Goal: Information Seeking & Learning: Learn about a topic

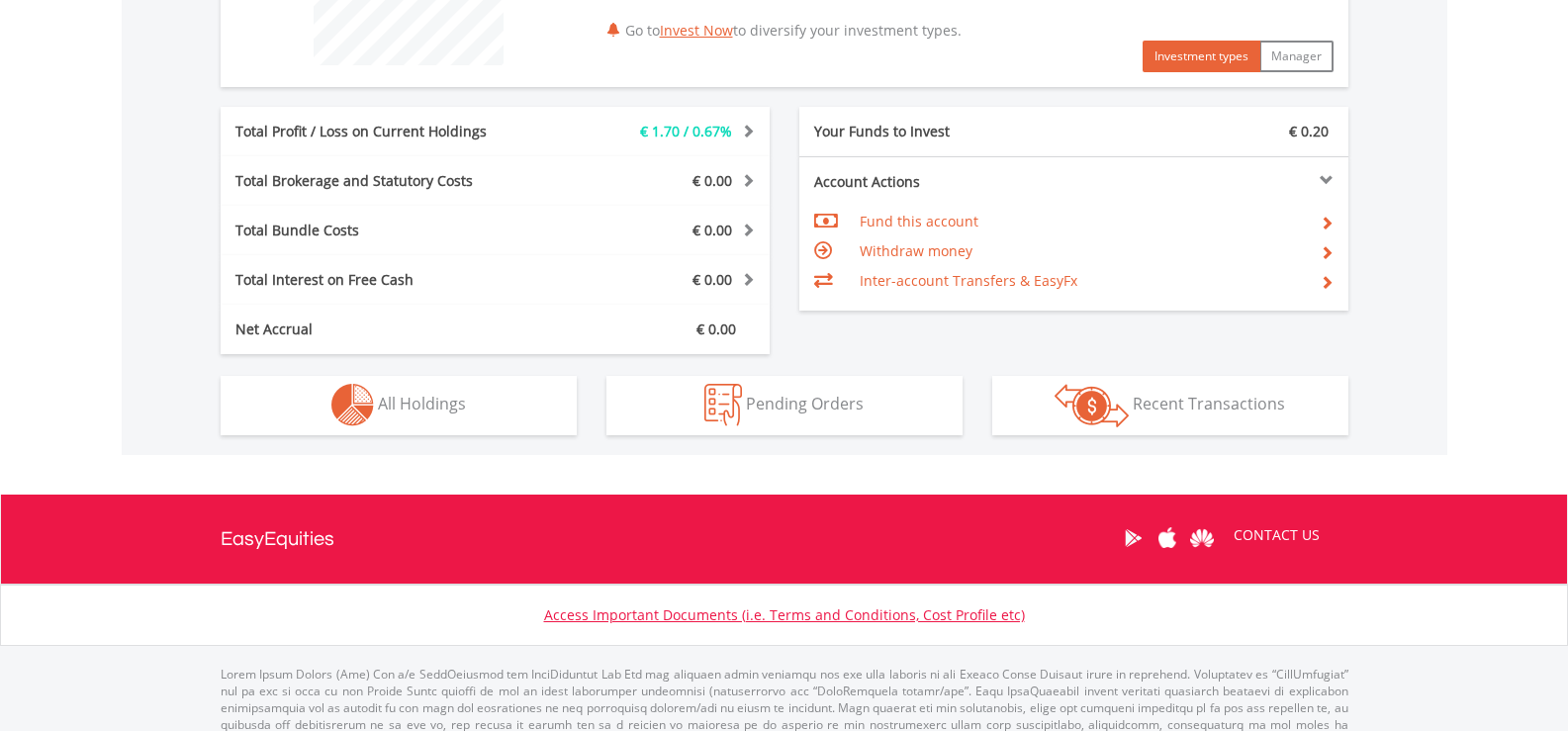
scroll to position [942, 0]
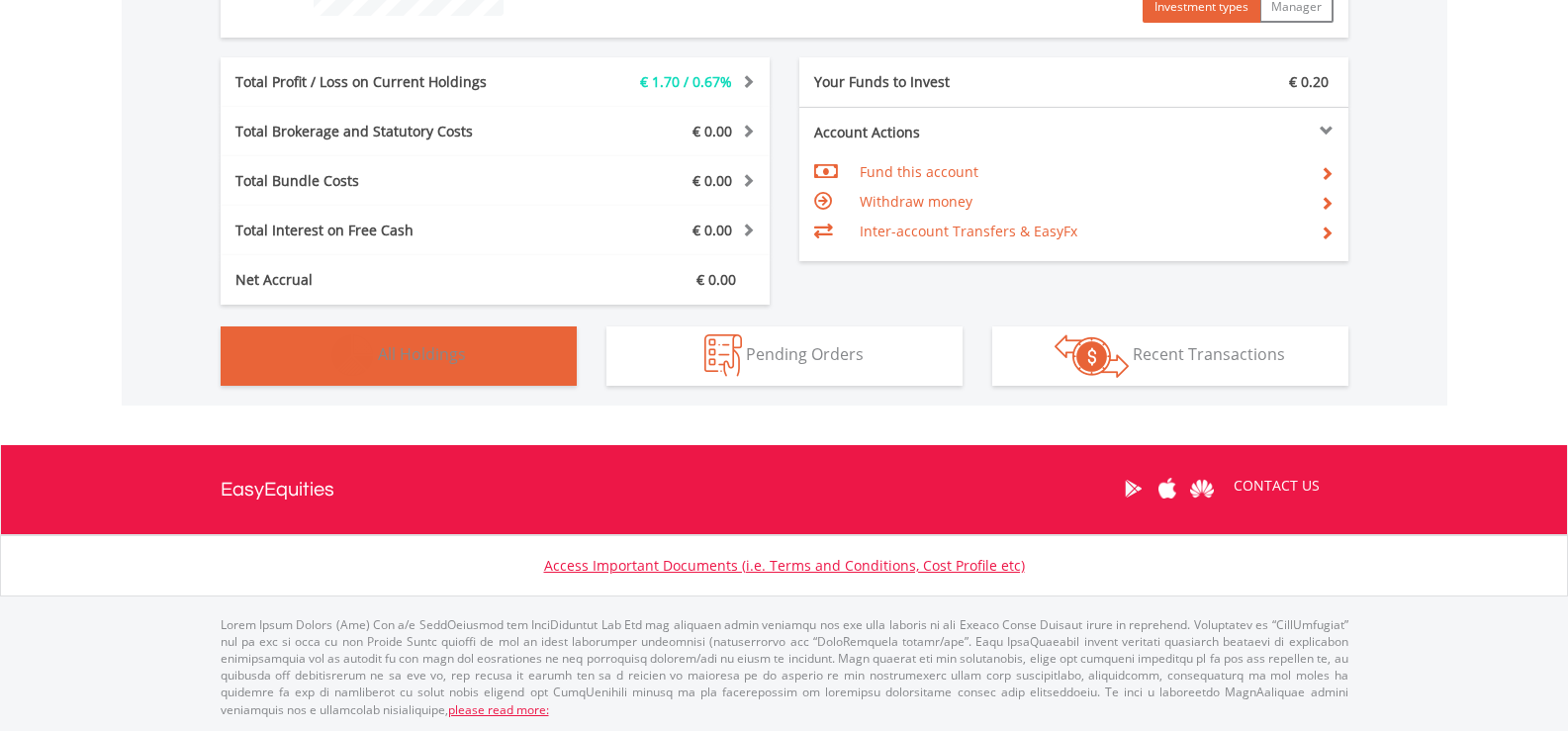
click at [489, 366] on button "Holdings All Holdings" at bounding box center [398, 356] width 356 height 59
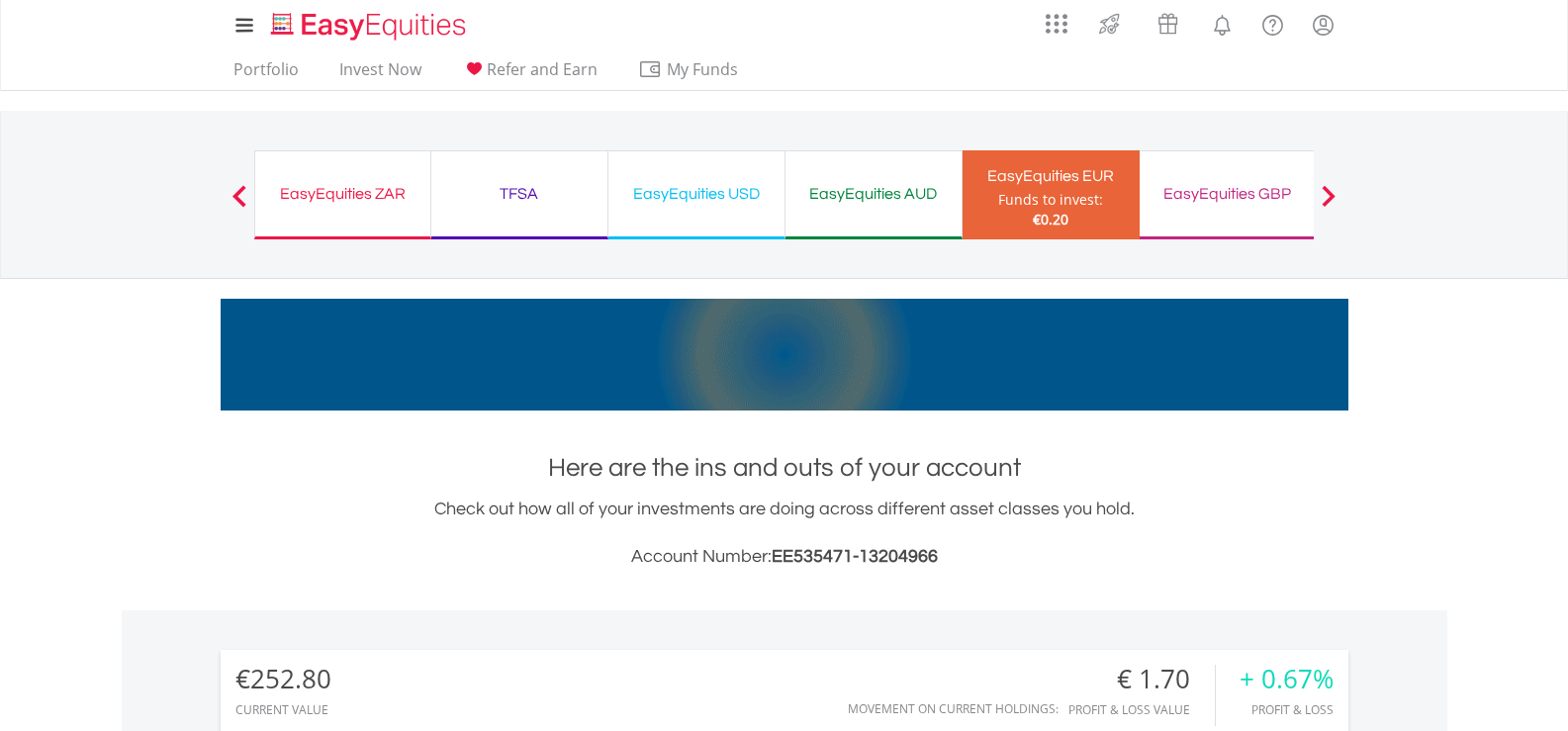
scroll to position [0, 0]
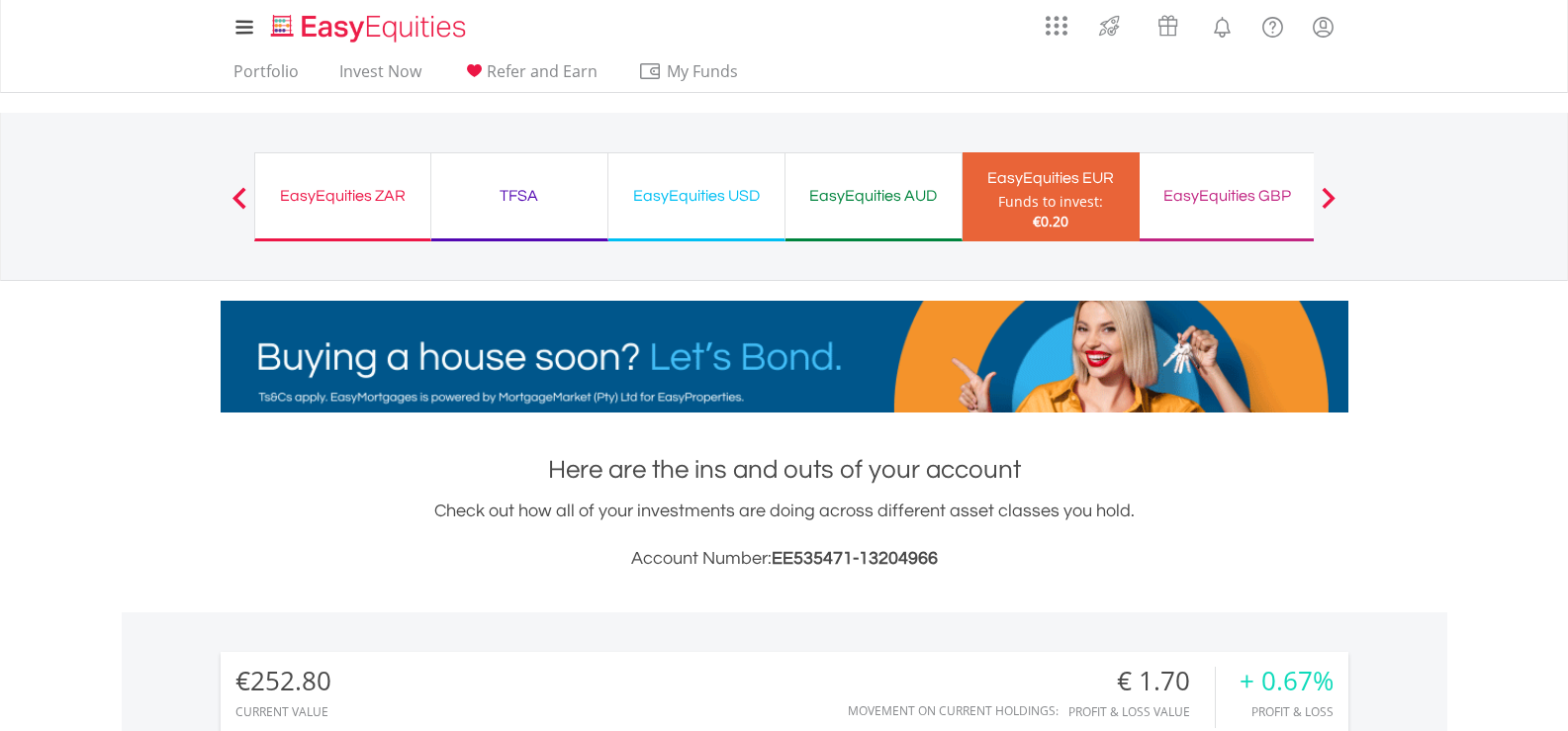
click at [728, 201] on div "EasyEquities USD" at bounding box center [697, 196] width 153 height 28
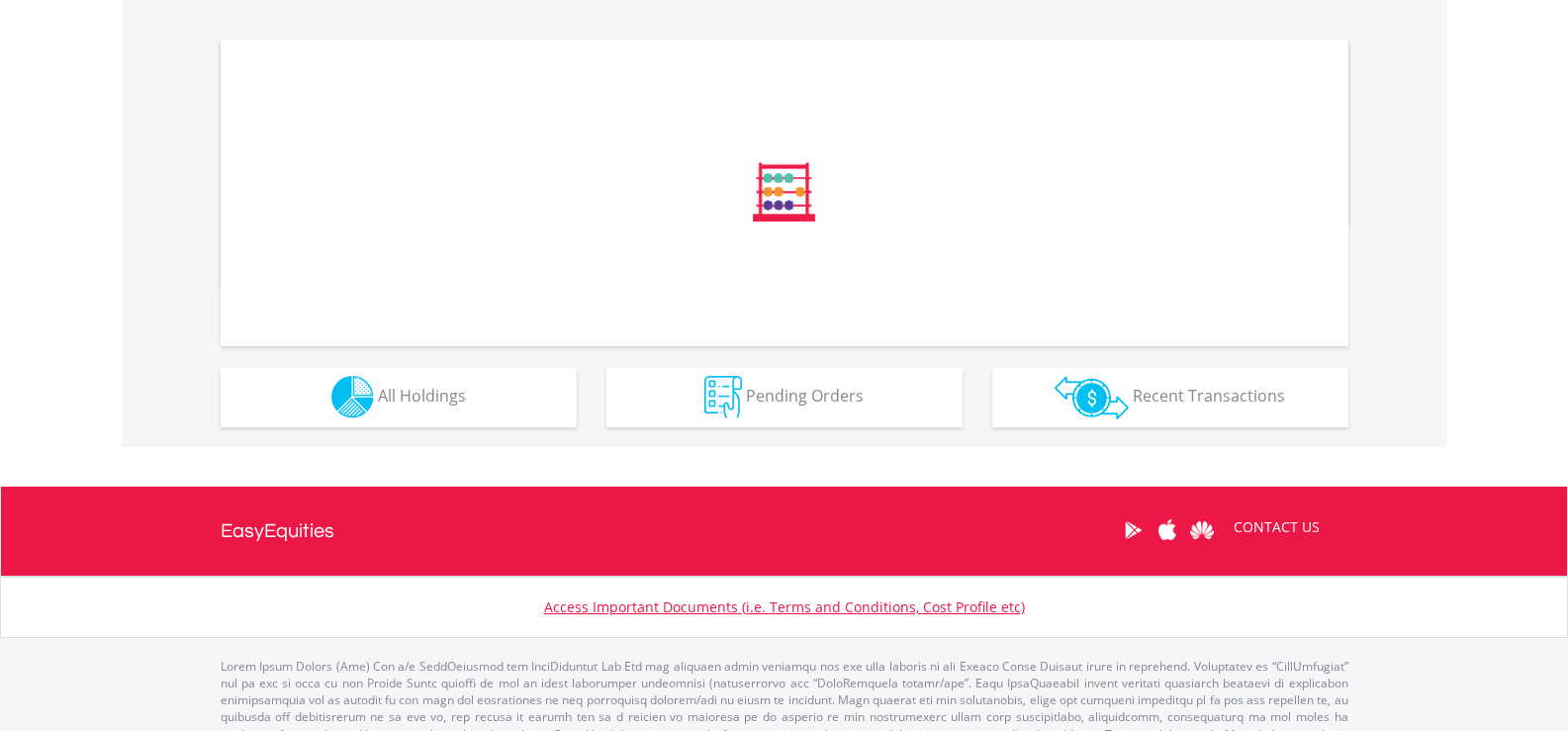
scroll to position [674, 0]
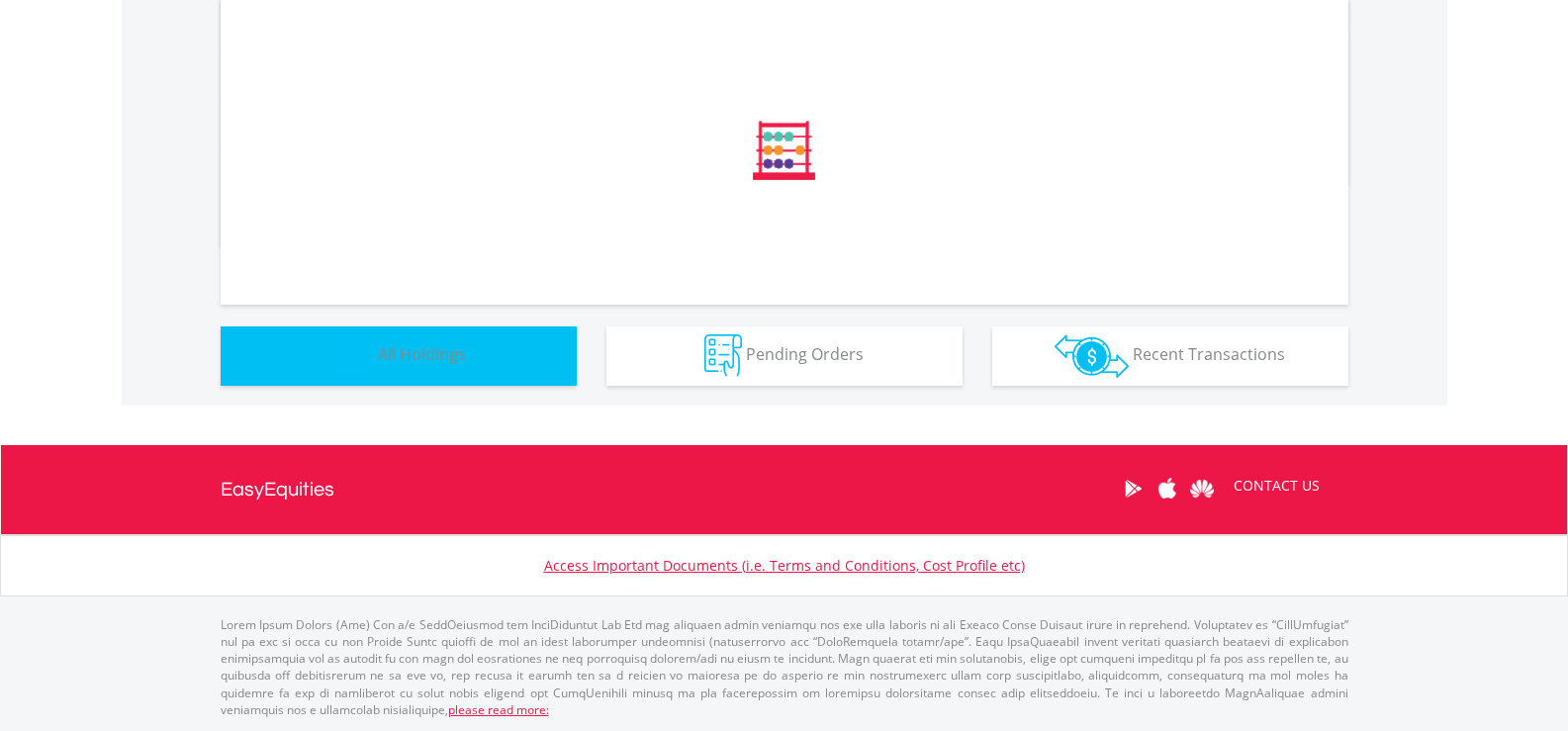
click at [394, 335] on button "Holdings All Holdings" at bounding box center [398, 356] width 356 height 59
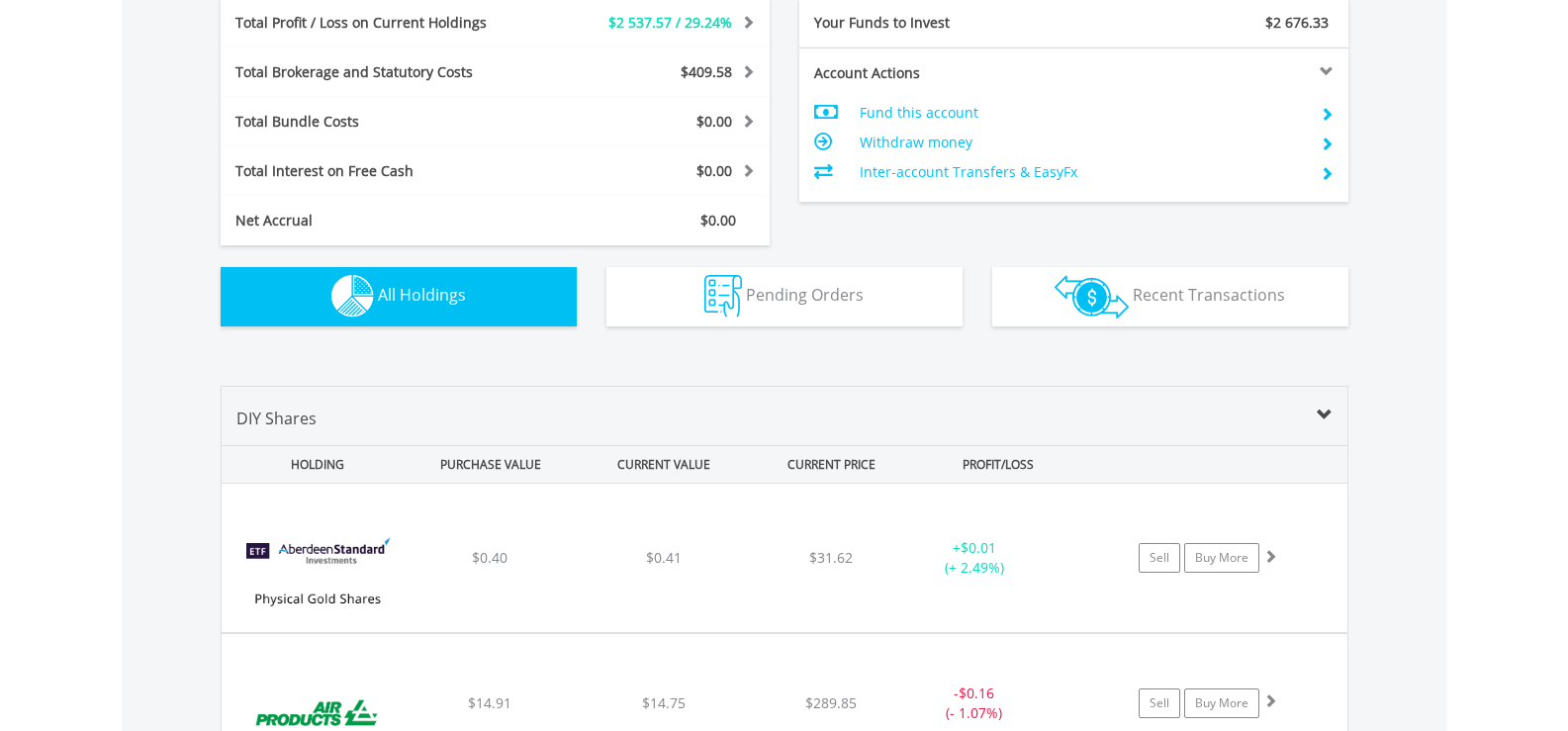
scroll to position [1426, 0]
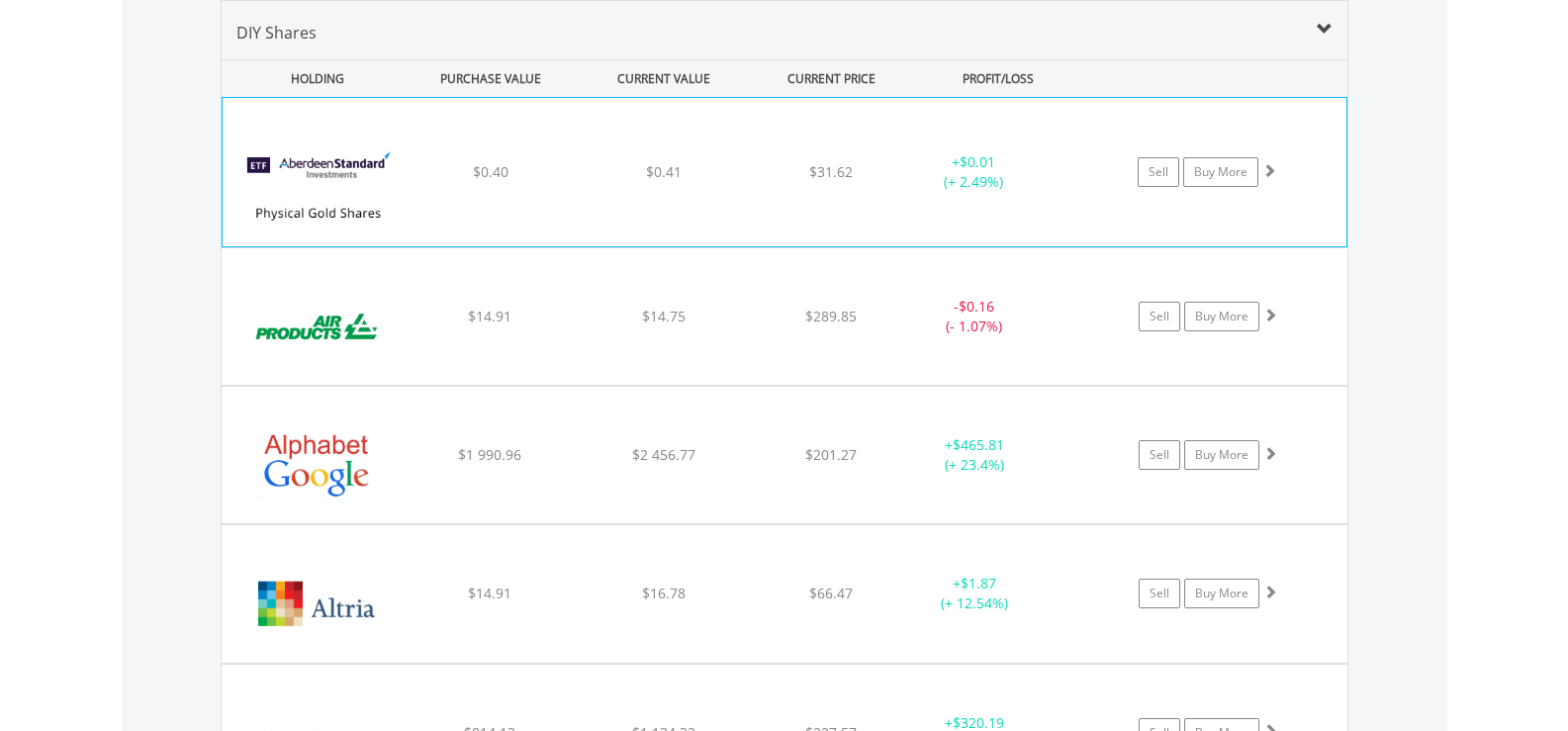
click at [647, 185] on div "﻿ abrdn Physical Gold Shares ETF $0.40 $0.41 $31.62 + $0.01 (+ 2.49%) Sell Buy …" at bounding box center [785, 172] width 1124 height 149
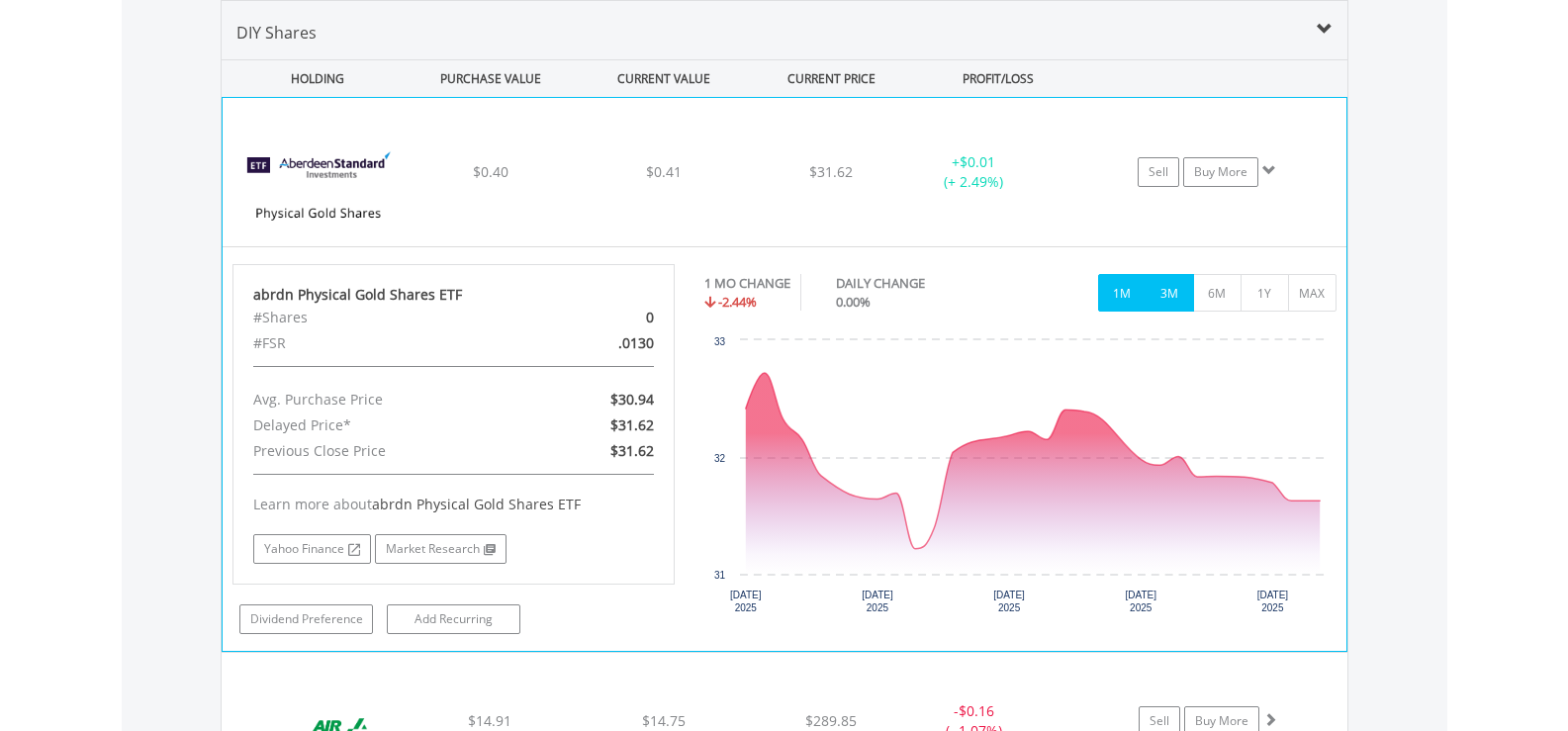
click at [1173, 300] on button "3M" at bounding box center [1170, 293] width 49 height 38
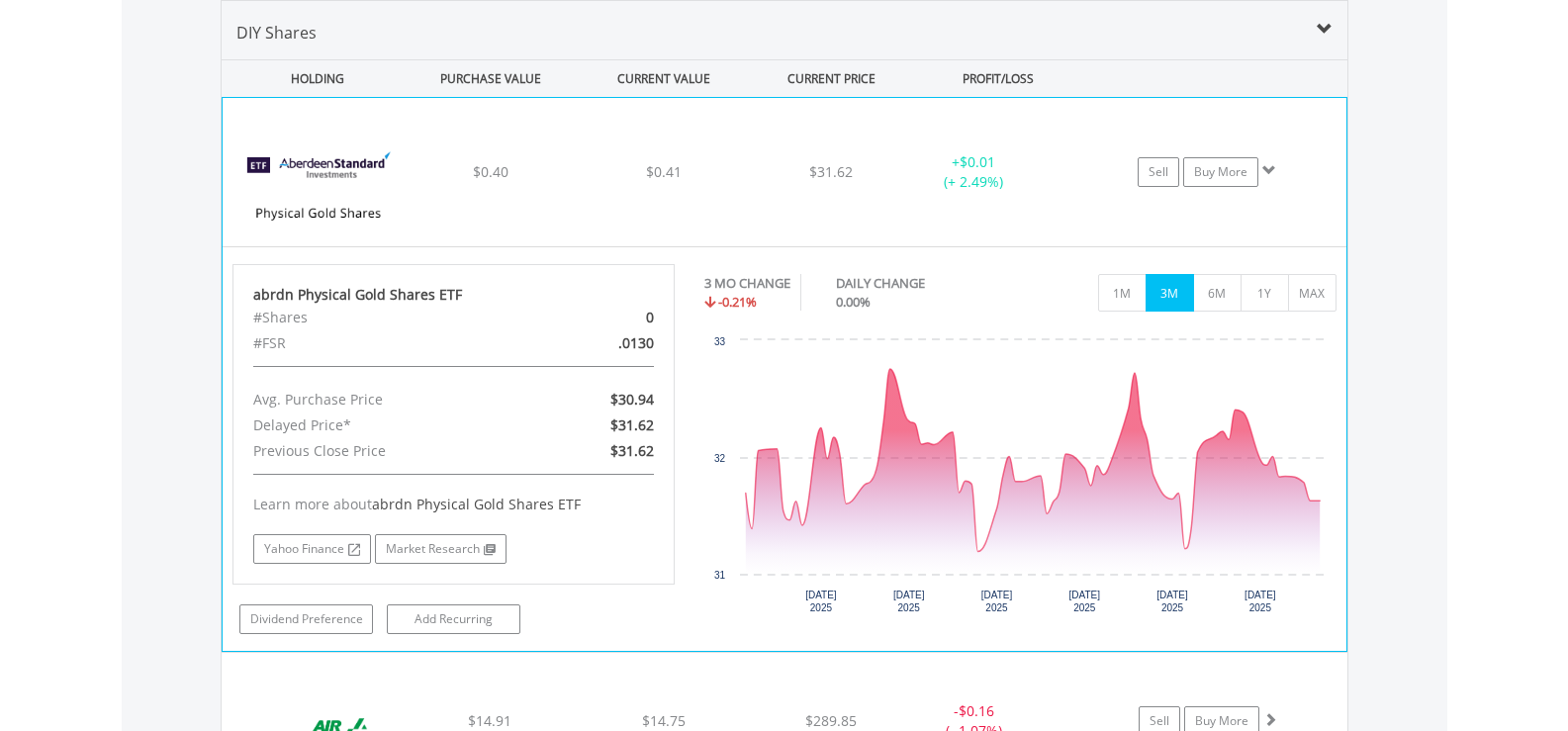
click at [692, 205] on div "﻿ abrdn Physical Gold Shares ETF $0.40 $0.41 $31.62 + $0.01 (+ 2.49%) Sell Buy …" at bounding box center [785, 172] width 1124 height 149
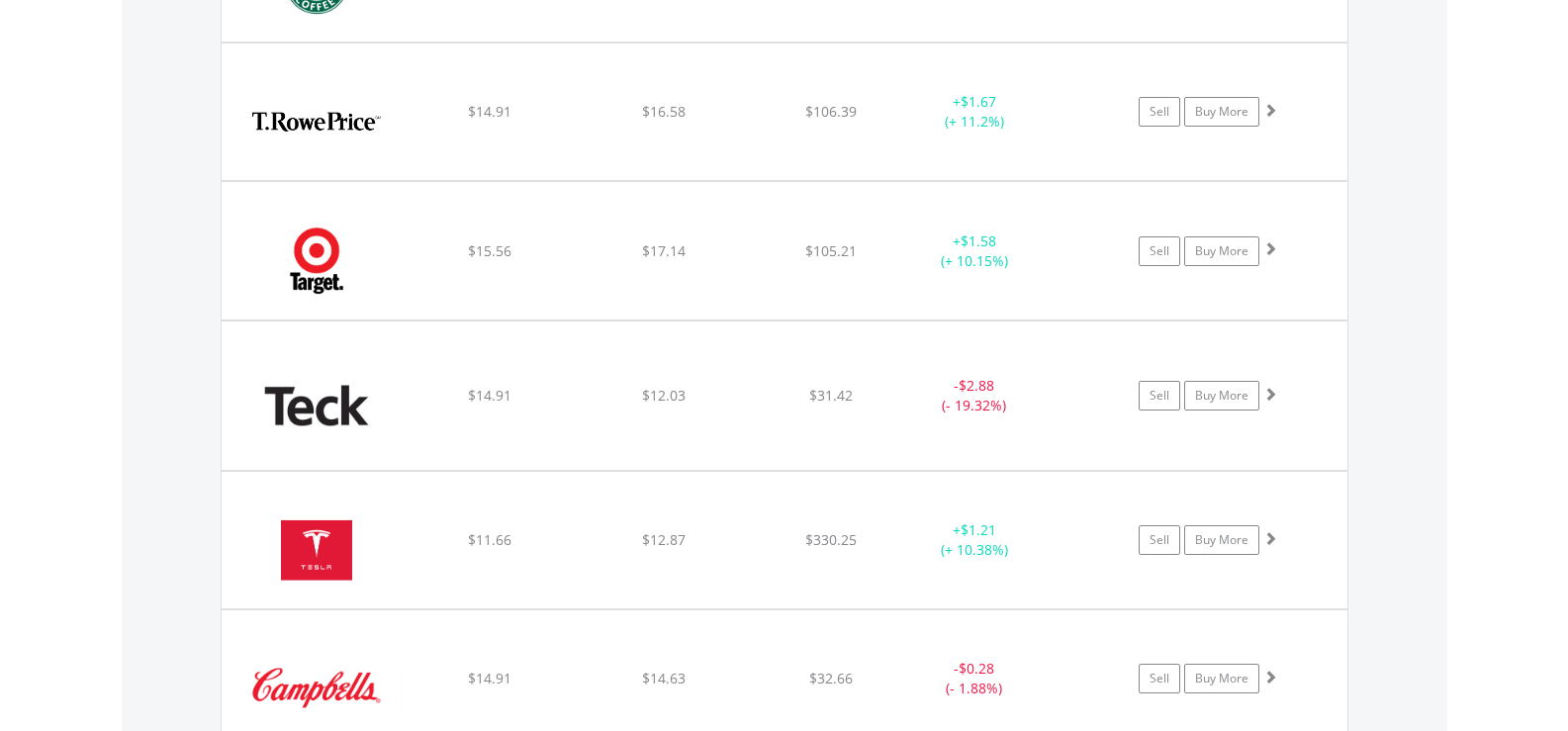
scroll to position [17647, 0]
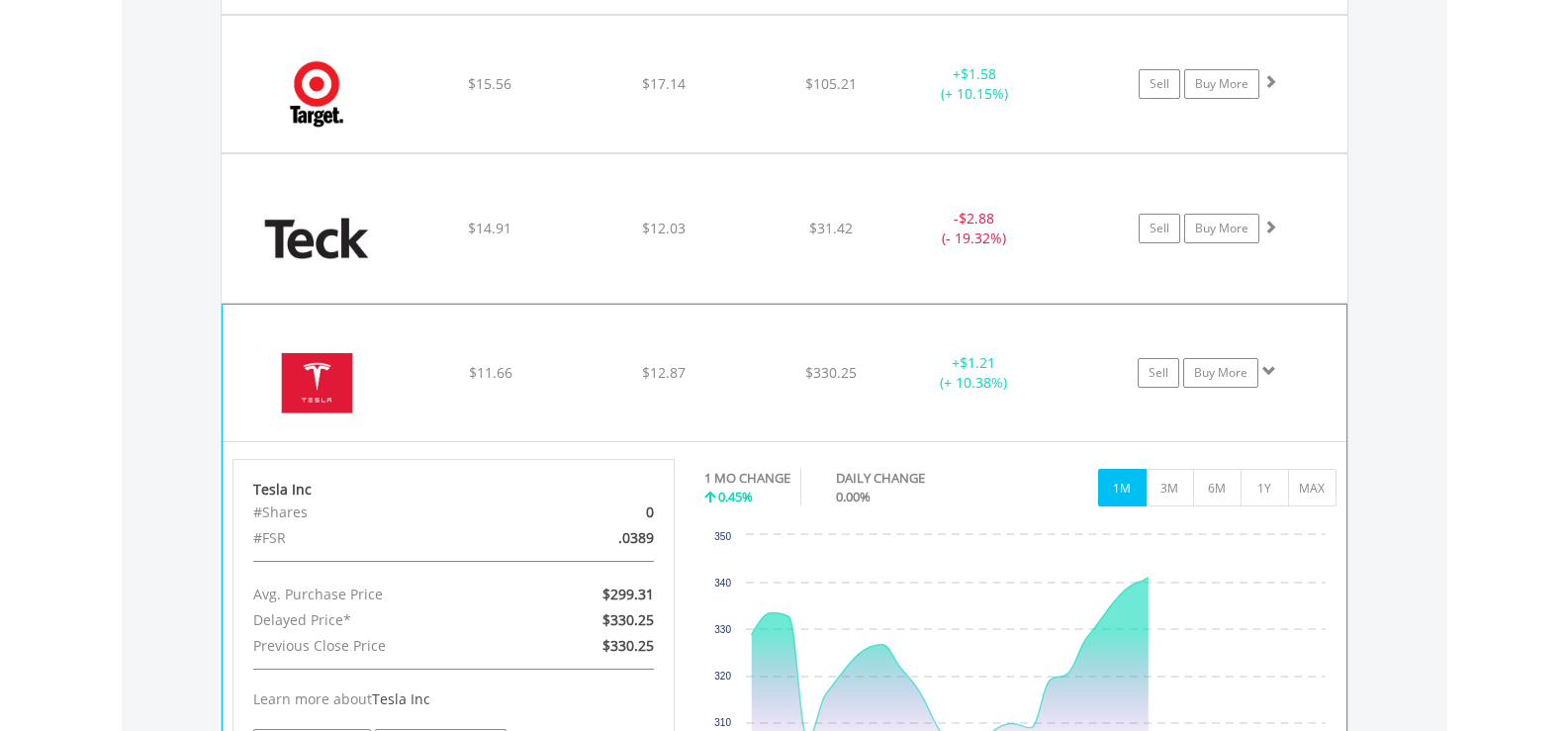
scroll to position [17944, 0]
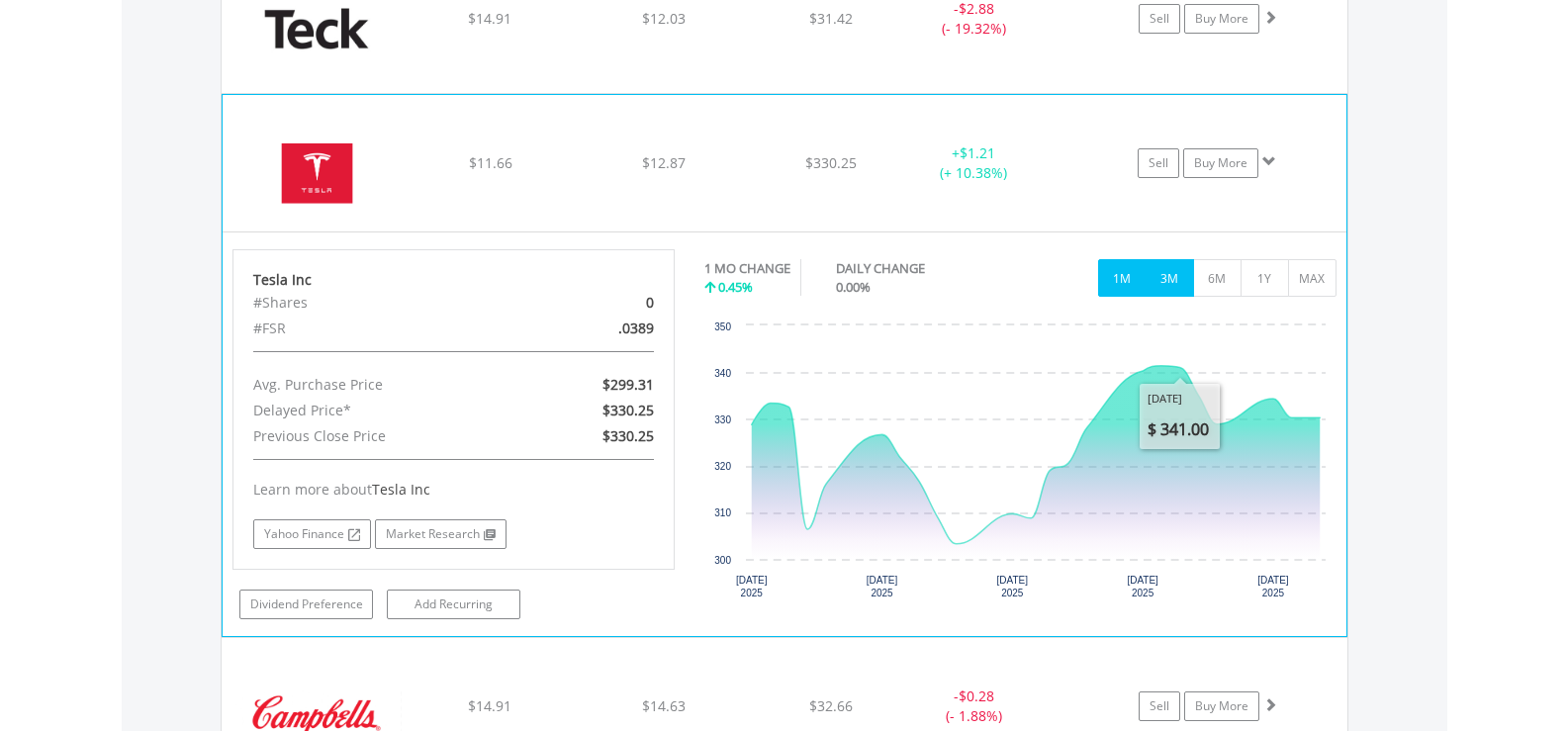
click at [1159, 274] on button "3M" at bounding box center [1170, 278] width 49 height 38
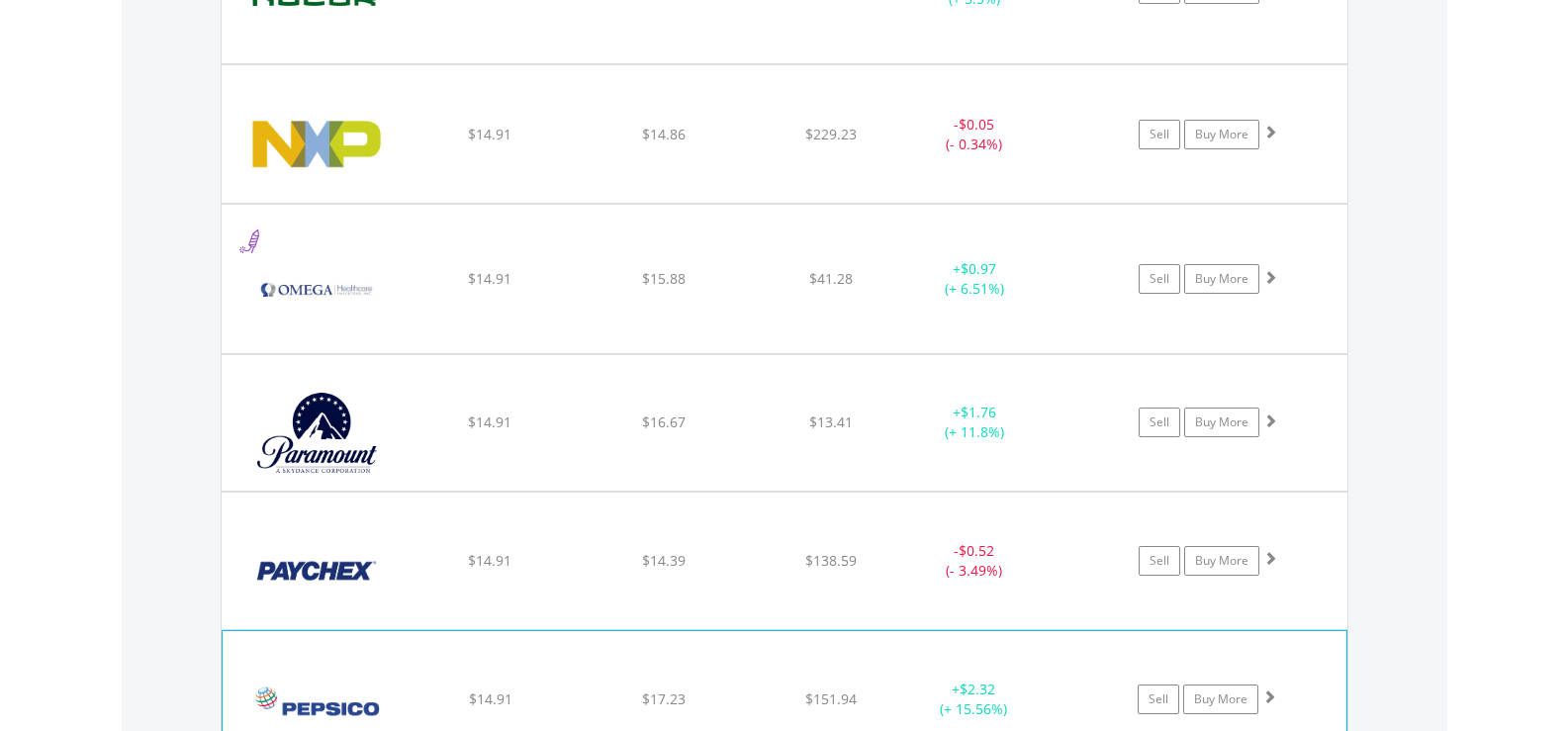
scroll to position [14681, 0]
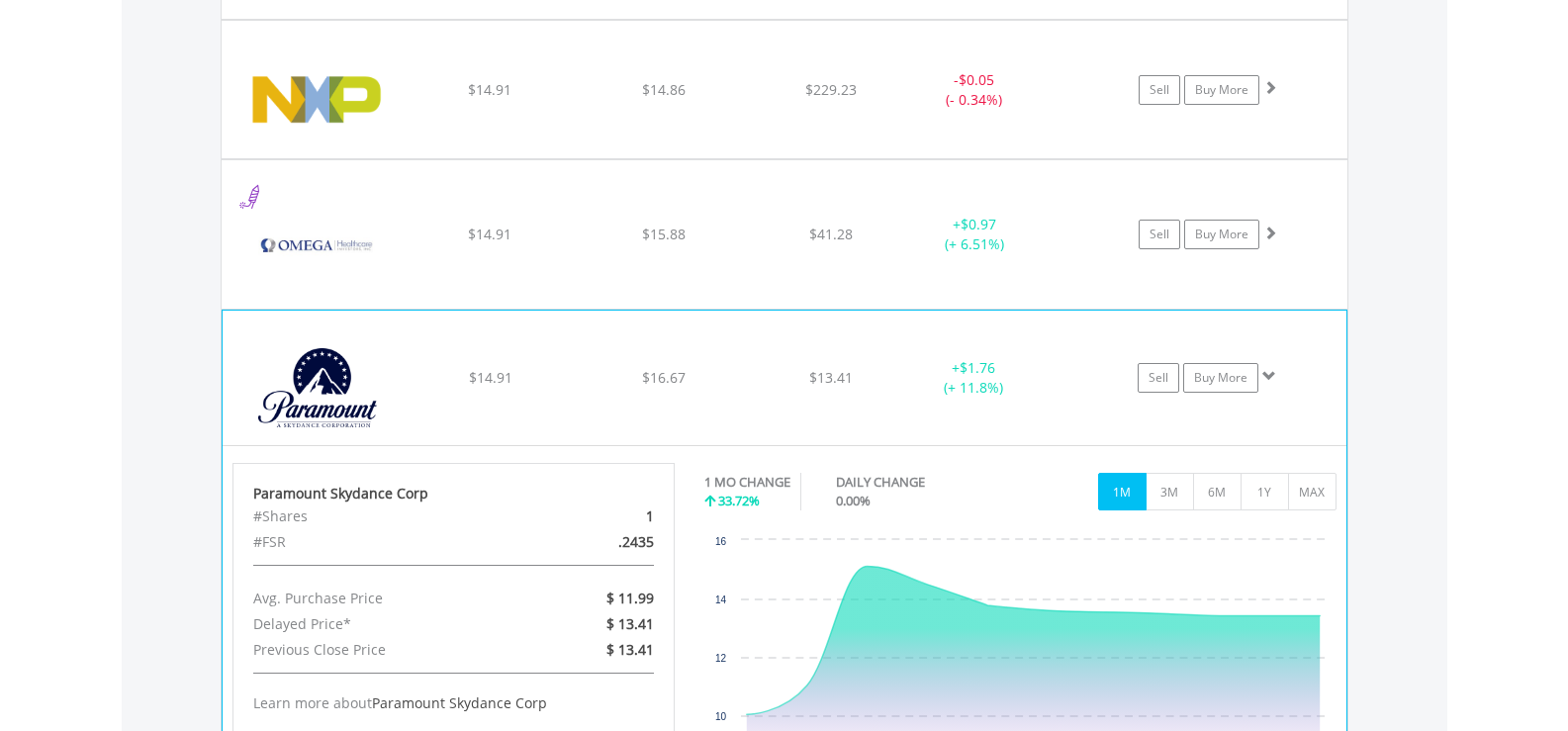
scroll to position [14879, 0]
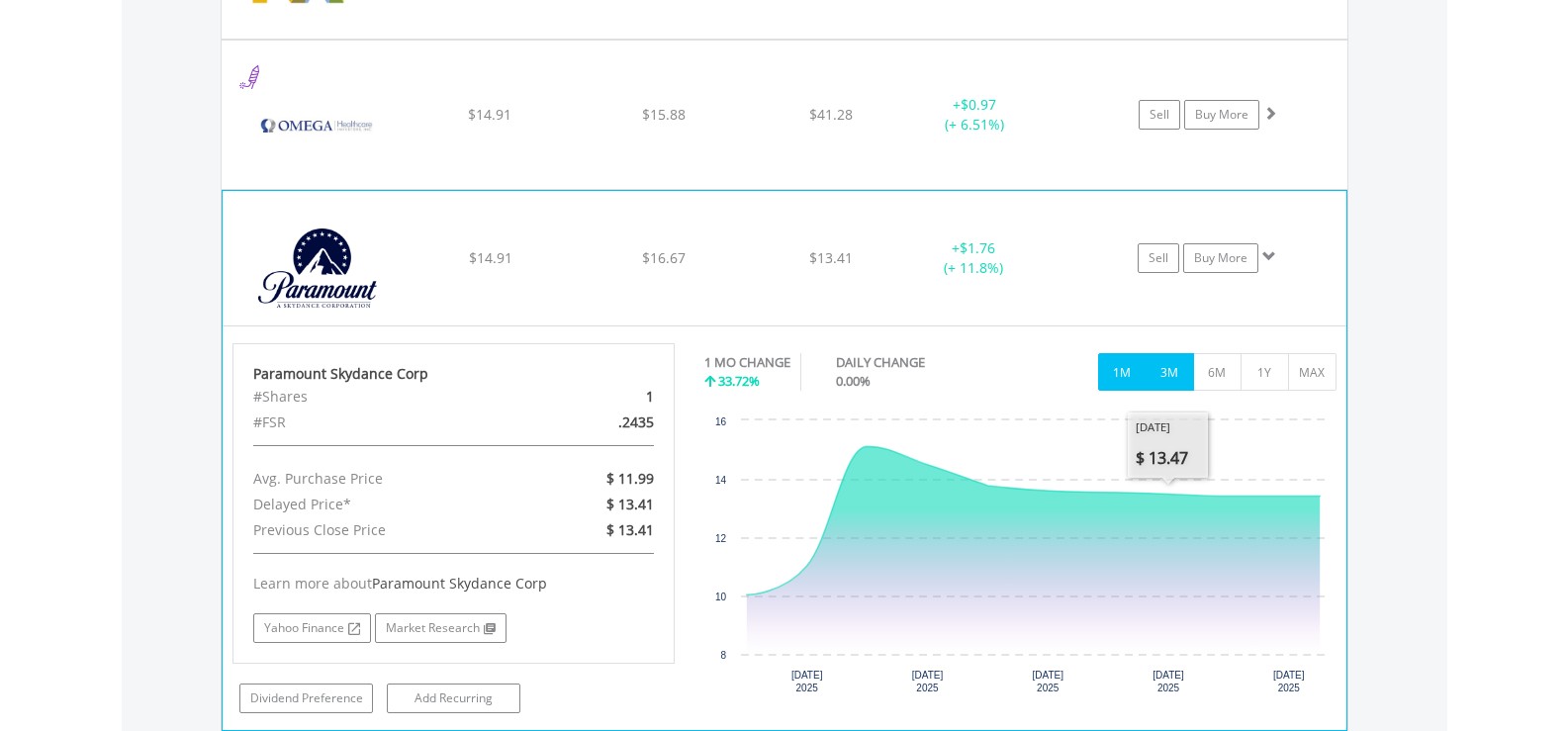
click at [1182, 360] on button "3M" at bounding box center [1170, 371] width 49 height 38
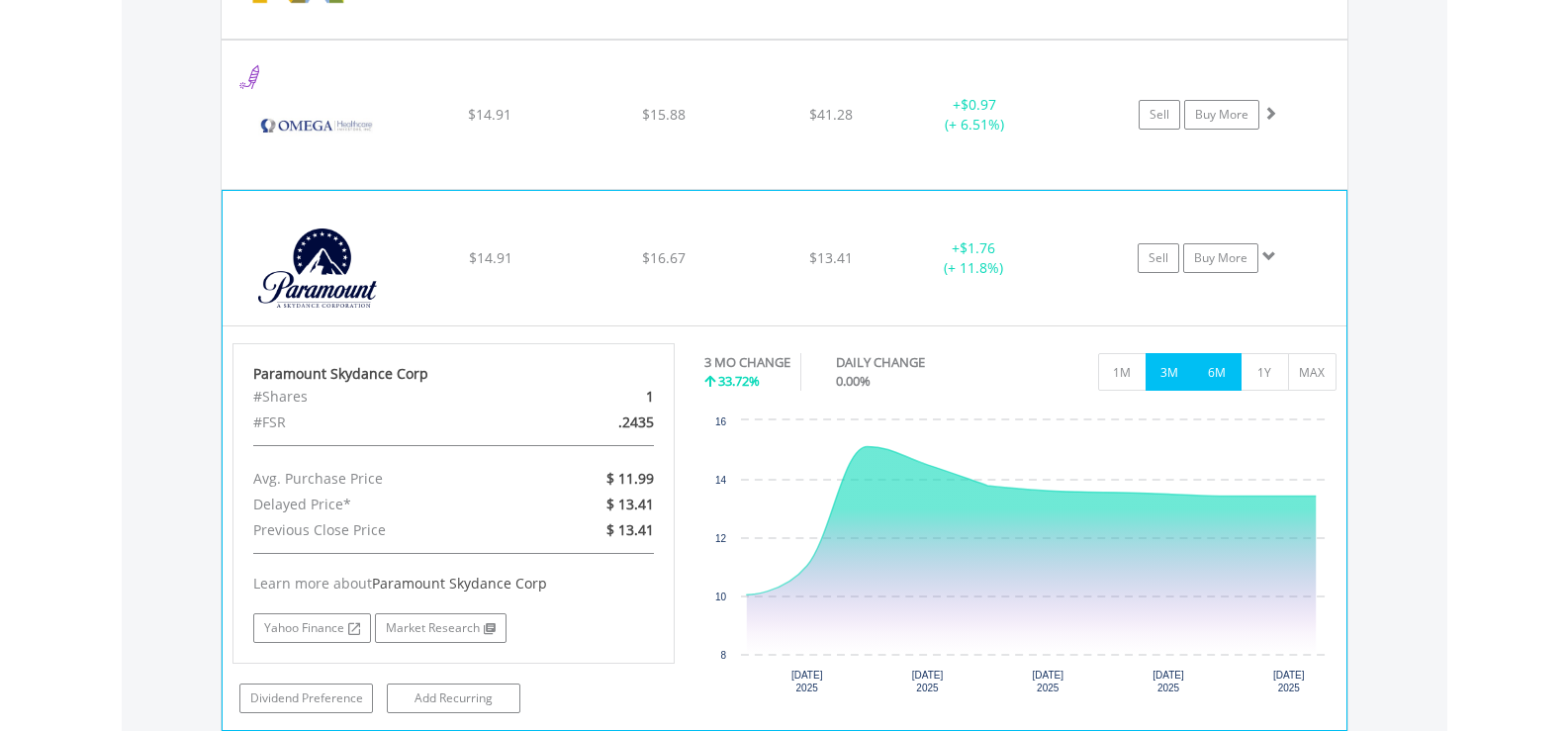
click at [1218, 360] on button "6M" at bounding box center [1217, 371] width 49 height 38
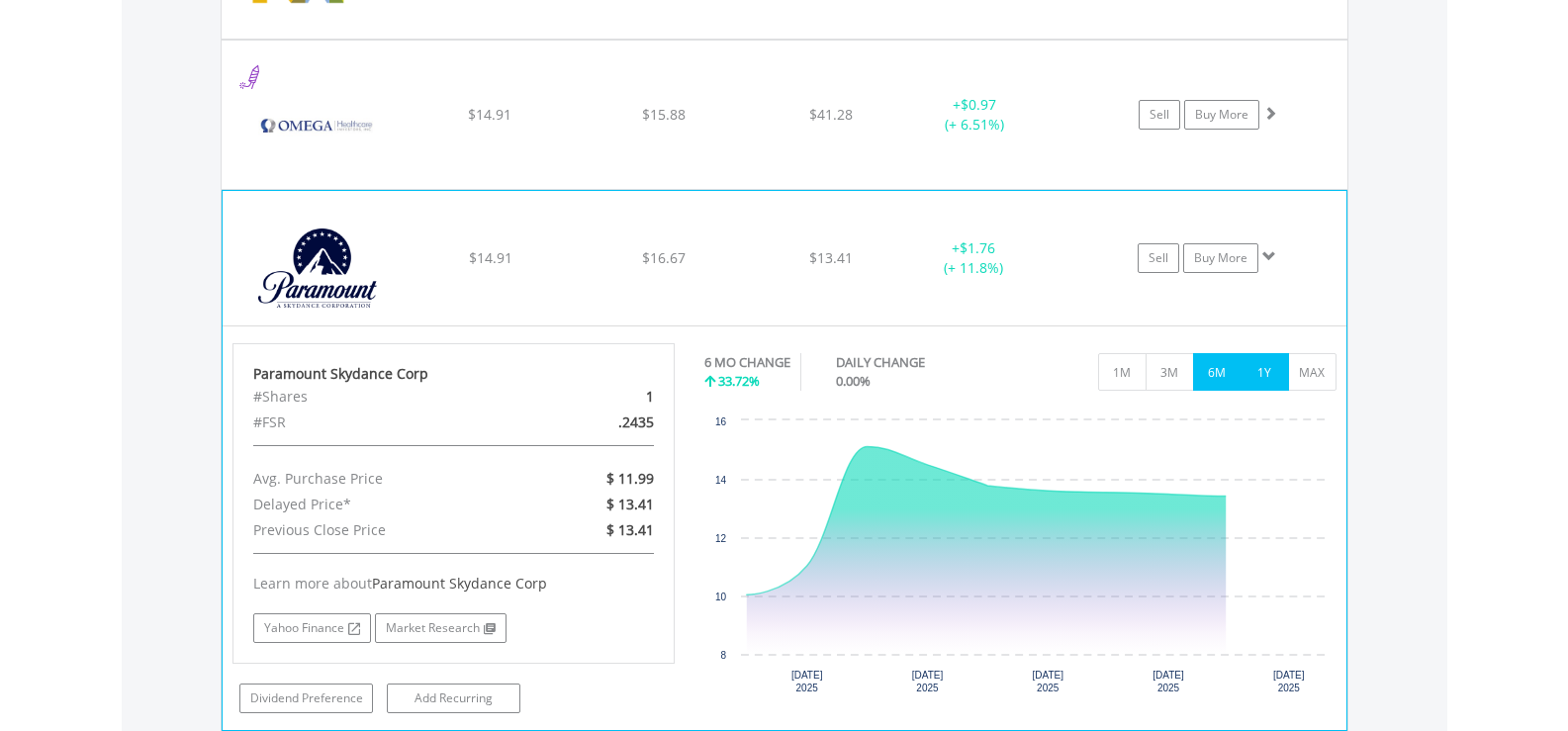
click at [1249, 358] on button "1Y" at bounding box center [1265, 371] width 49 height 38
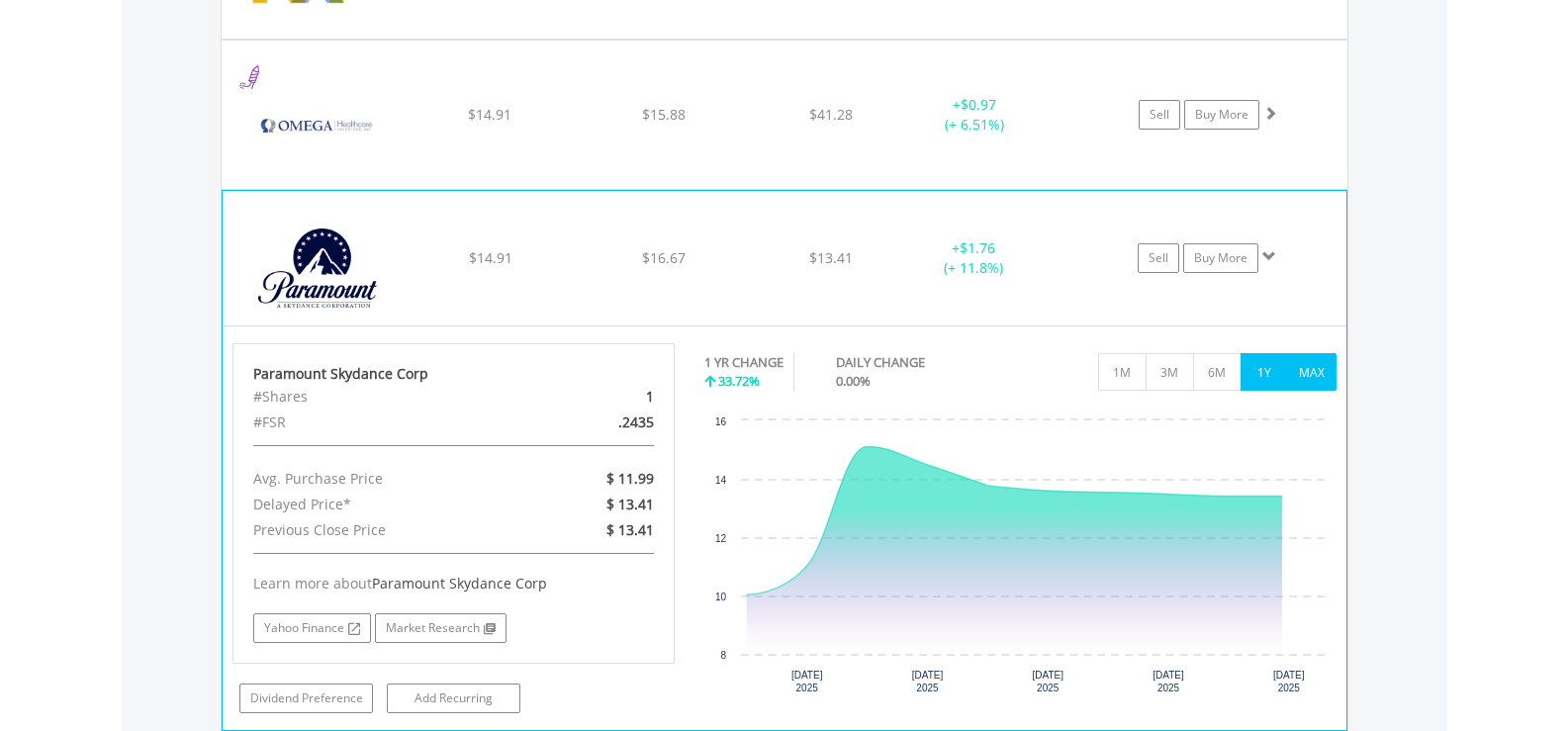
click at [1313, 362] on button "MAX" at bounding box center [1312, 371] width 49 height 38
click at [1264, 373] on button "1Y" at bounding box center [1265, 371] width 49 height 38
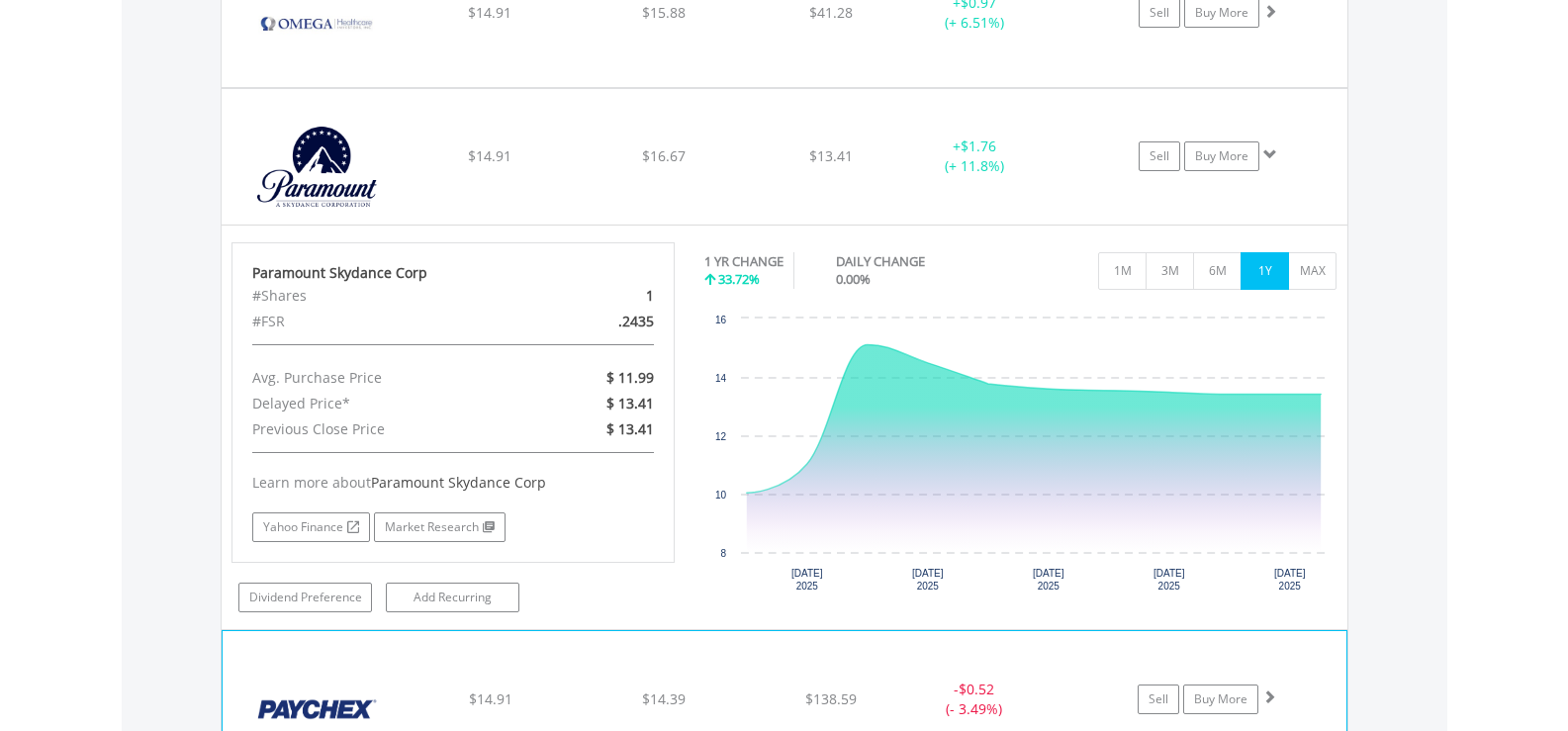
scroll to position [14978, 0]
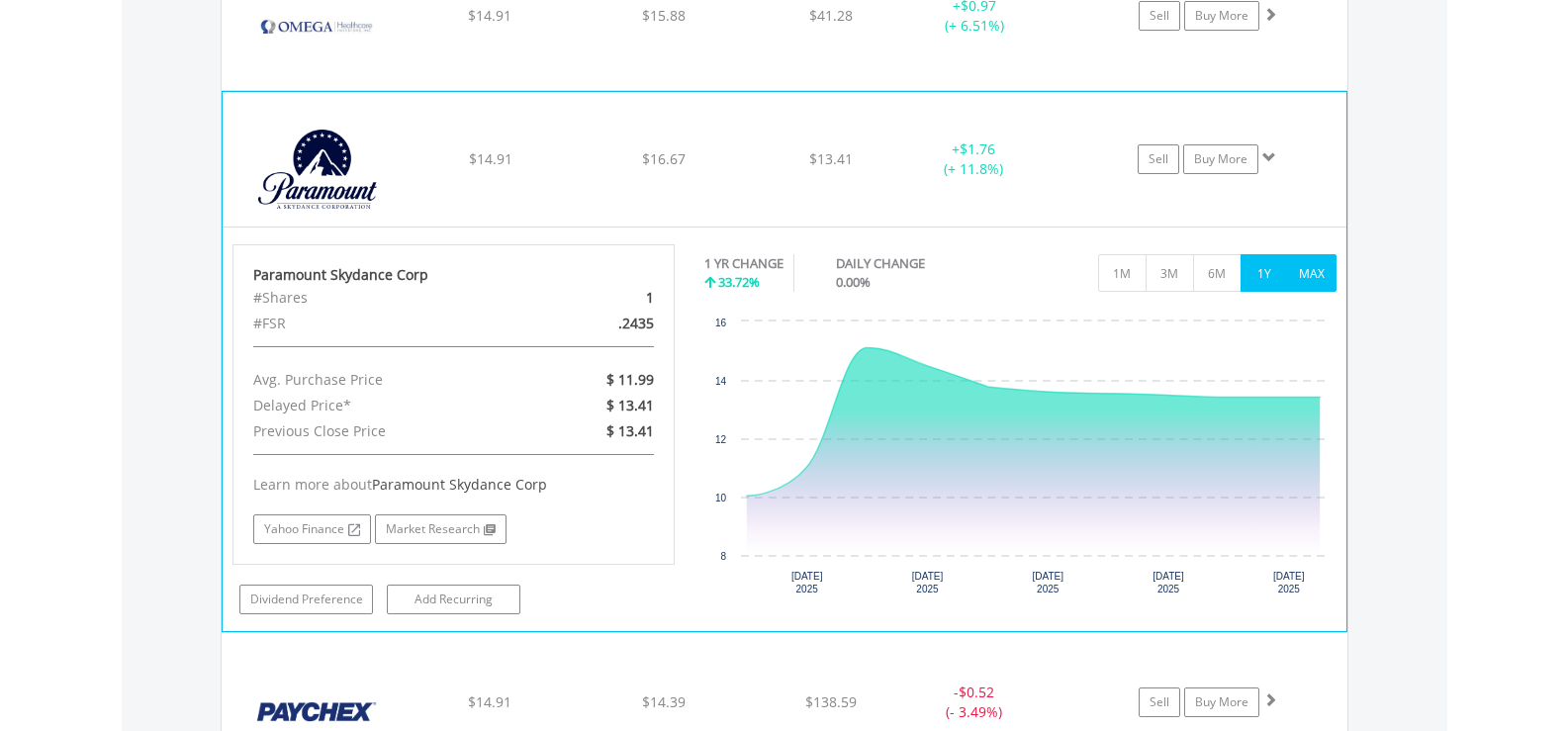
click at [1330, 278] on button "MAX" at bounding box center [1312, 273] width 49 height 38
click at [1260, 261] on button "1Y" at bounding box center [1265, 273] width 49 height 38
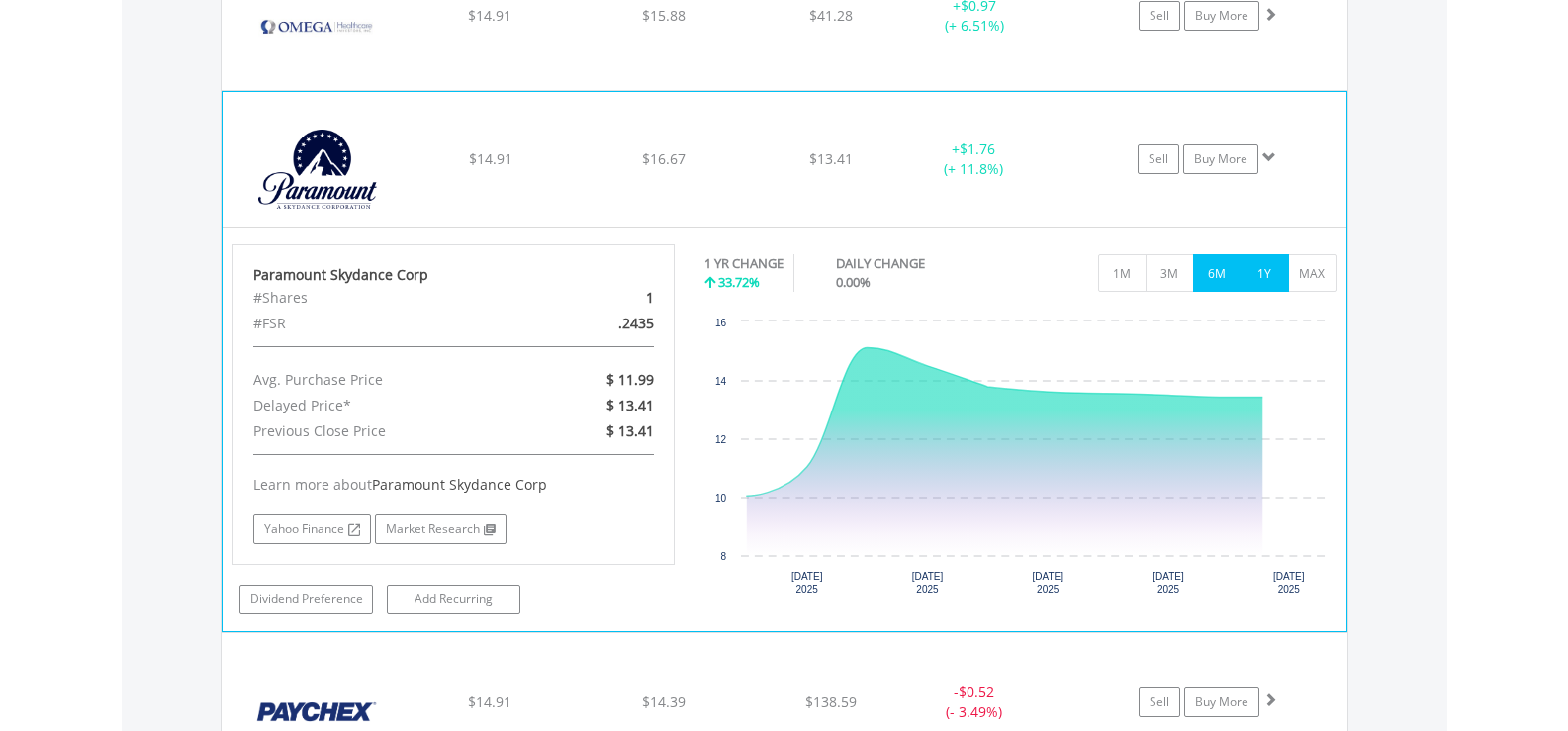
click at [1225, 268] on button "6M" at bounding box center [1217, 273] width 49 height 38
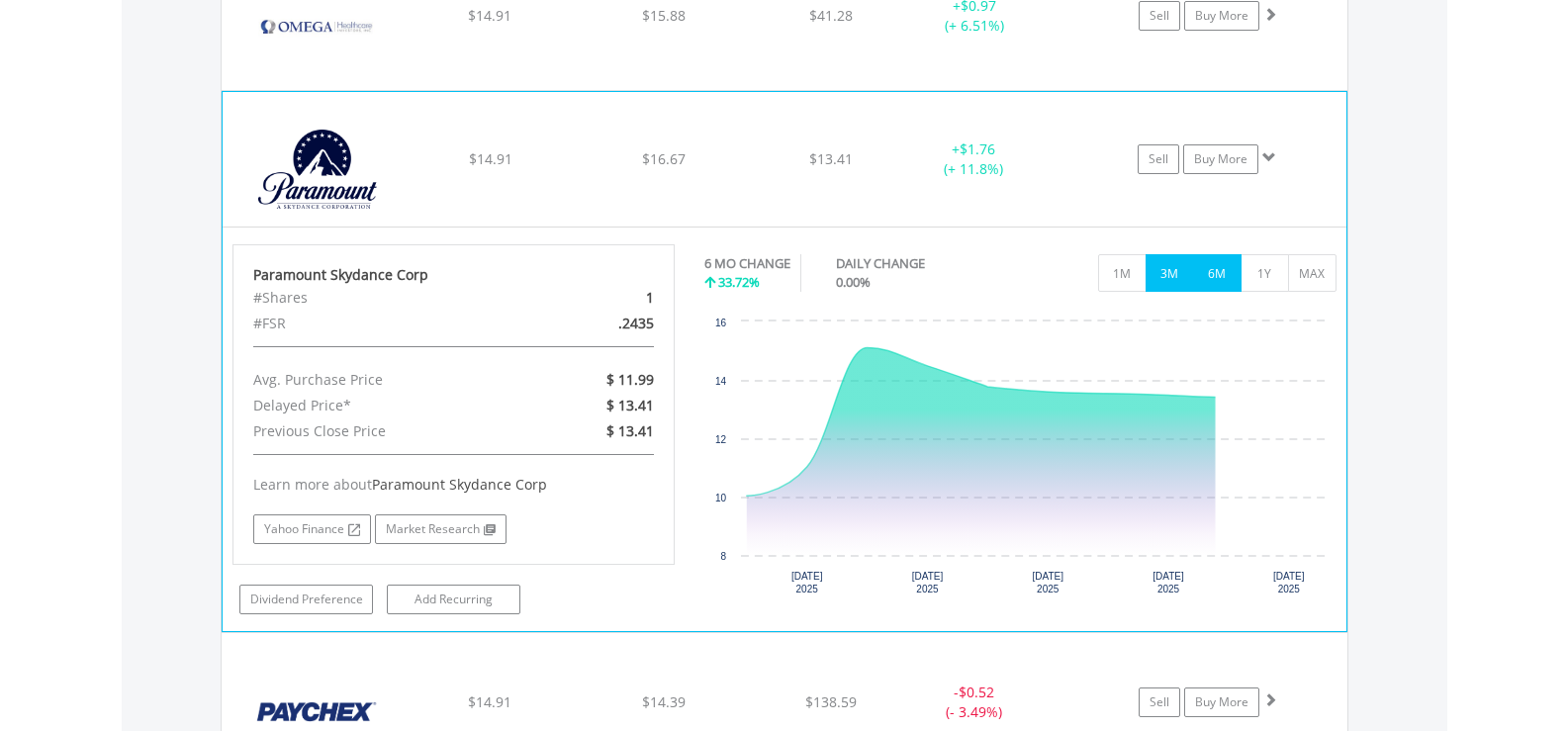
click at [1170, 273] on button "3M" at bounding box center [1170, 273] width 49 height 38
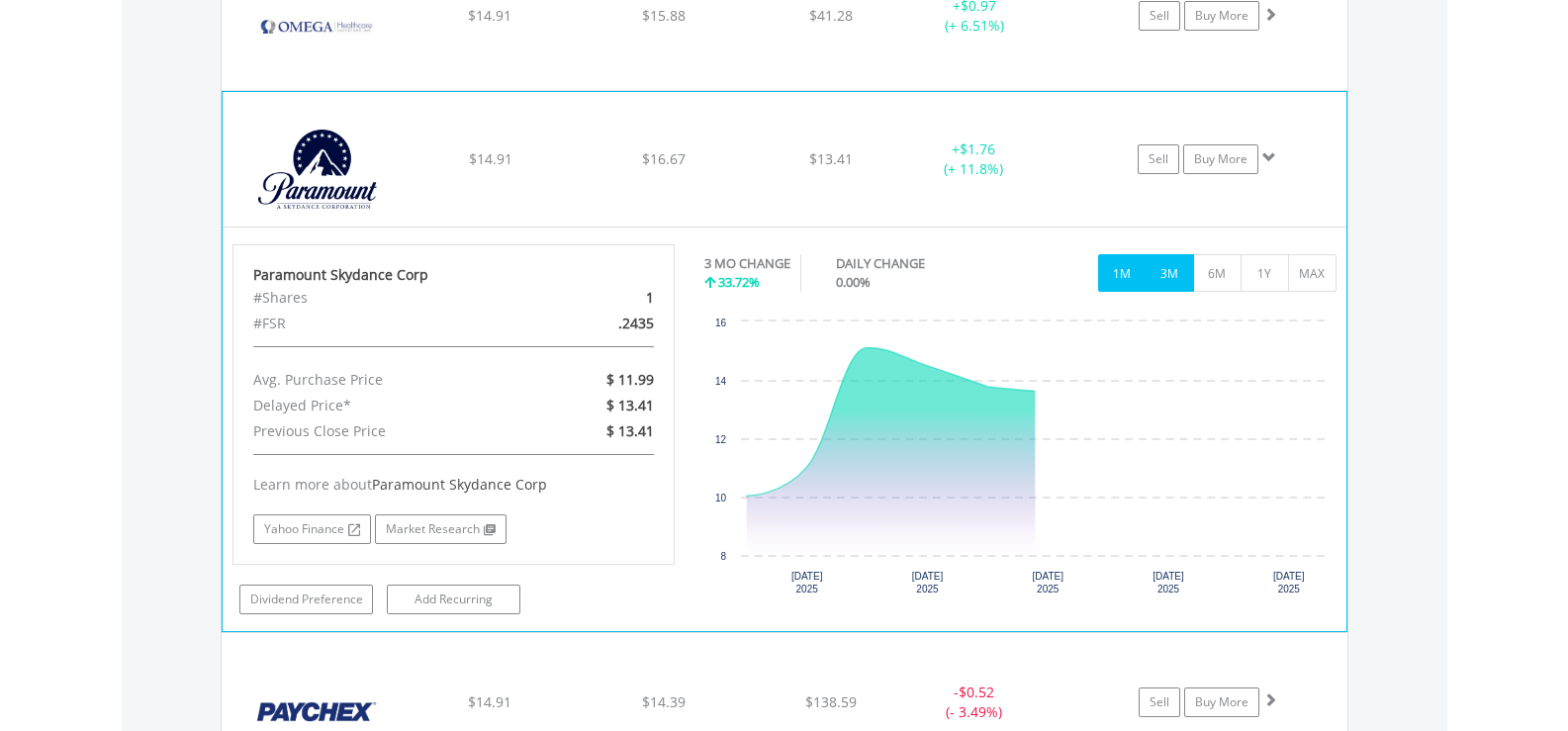
click at [1117, 267] on button "1M" at bounding box center [1122, 273] width 49 height 38
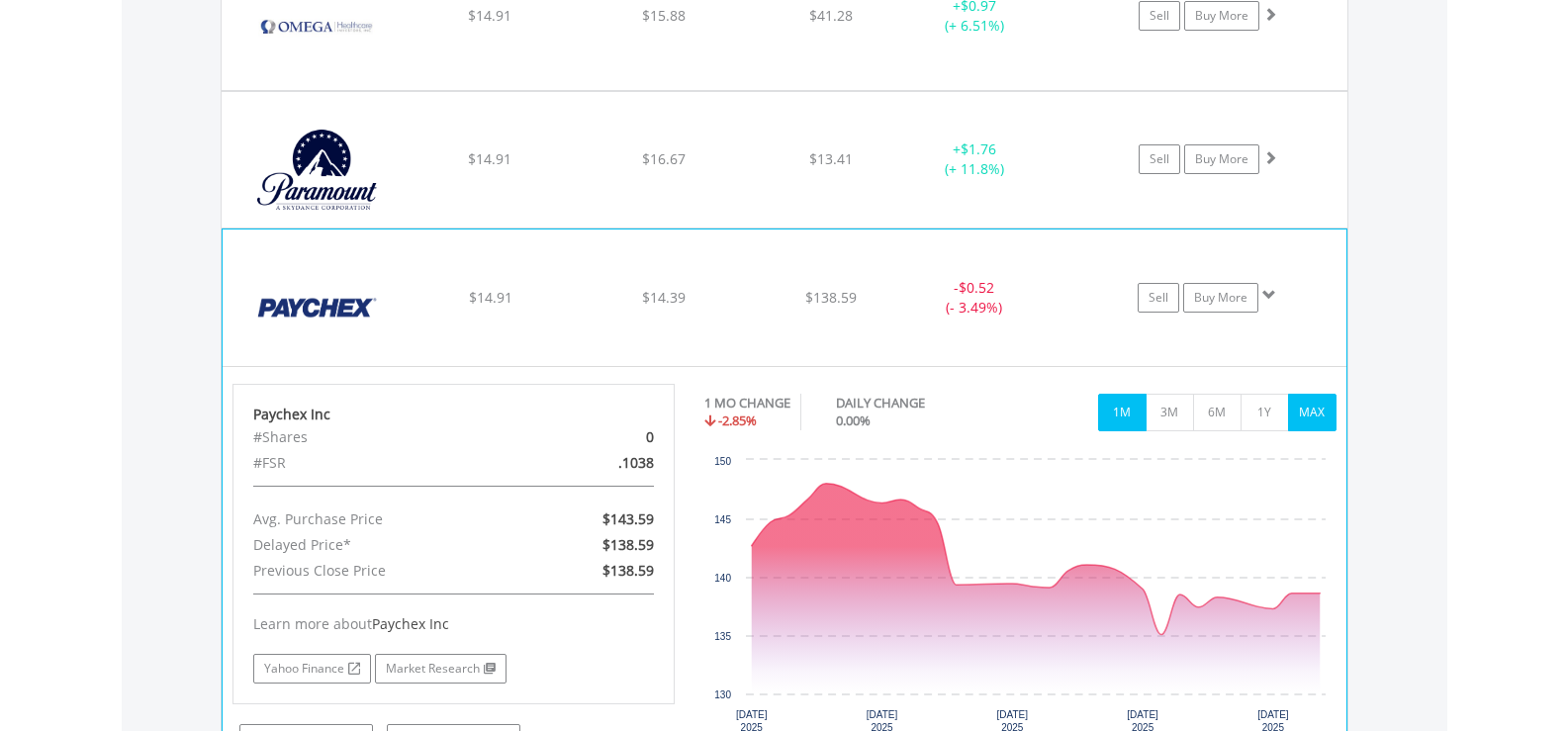
click at [1323, 406] on button "MAX" at bounding box center [1312, 412] width 49 height 38
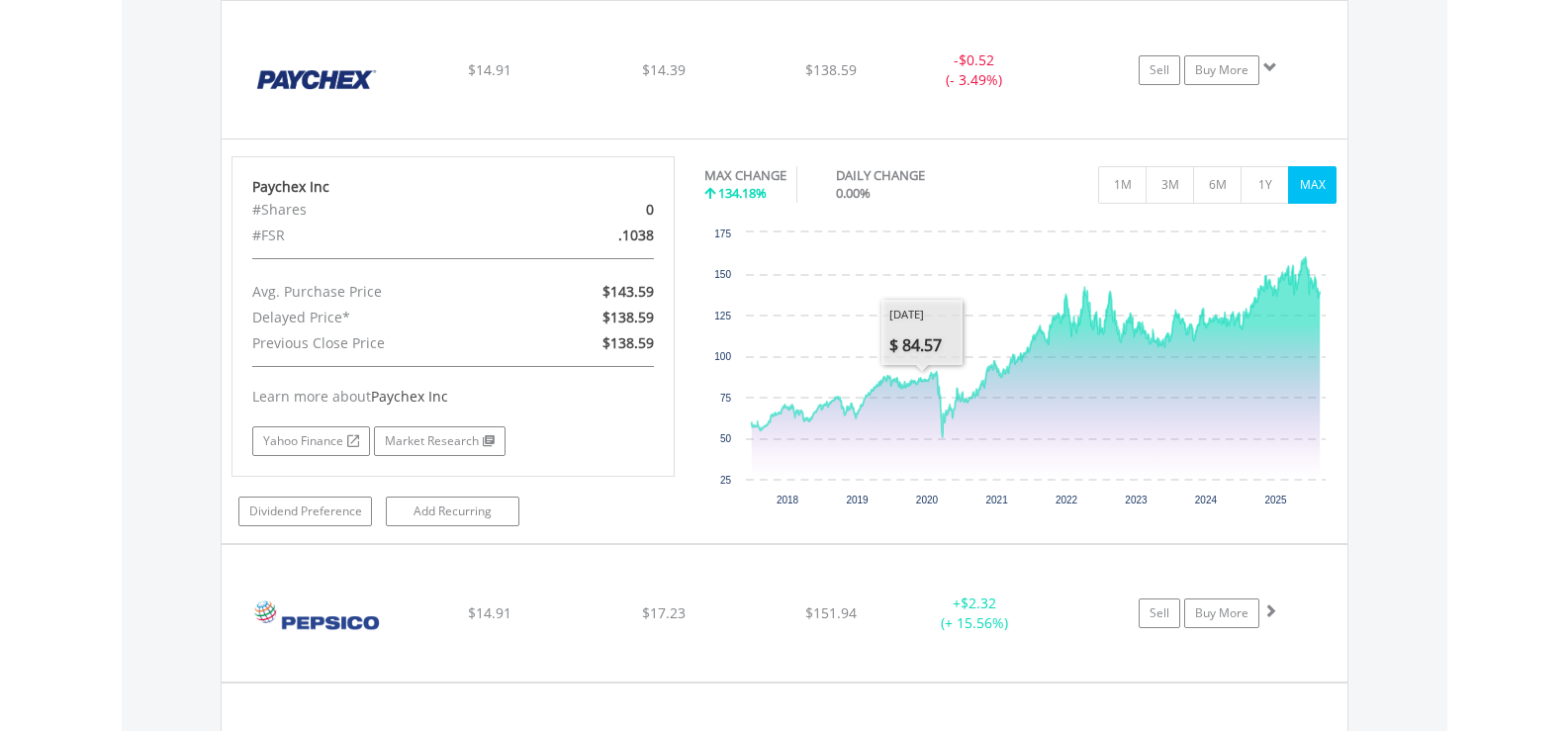
scroll to position [14779, 0]
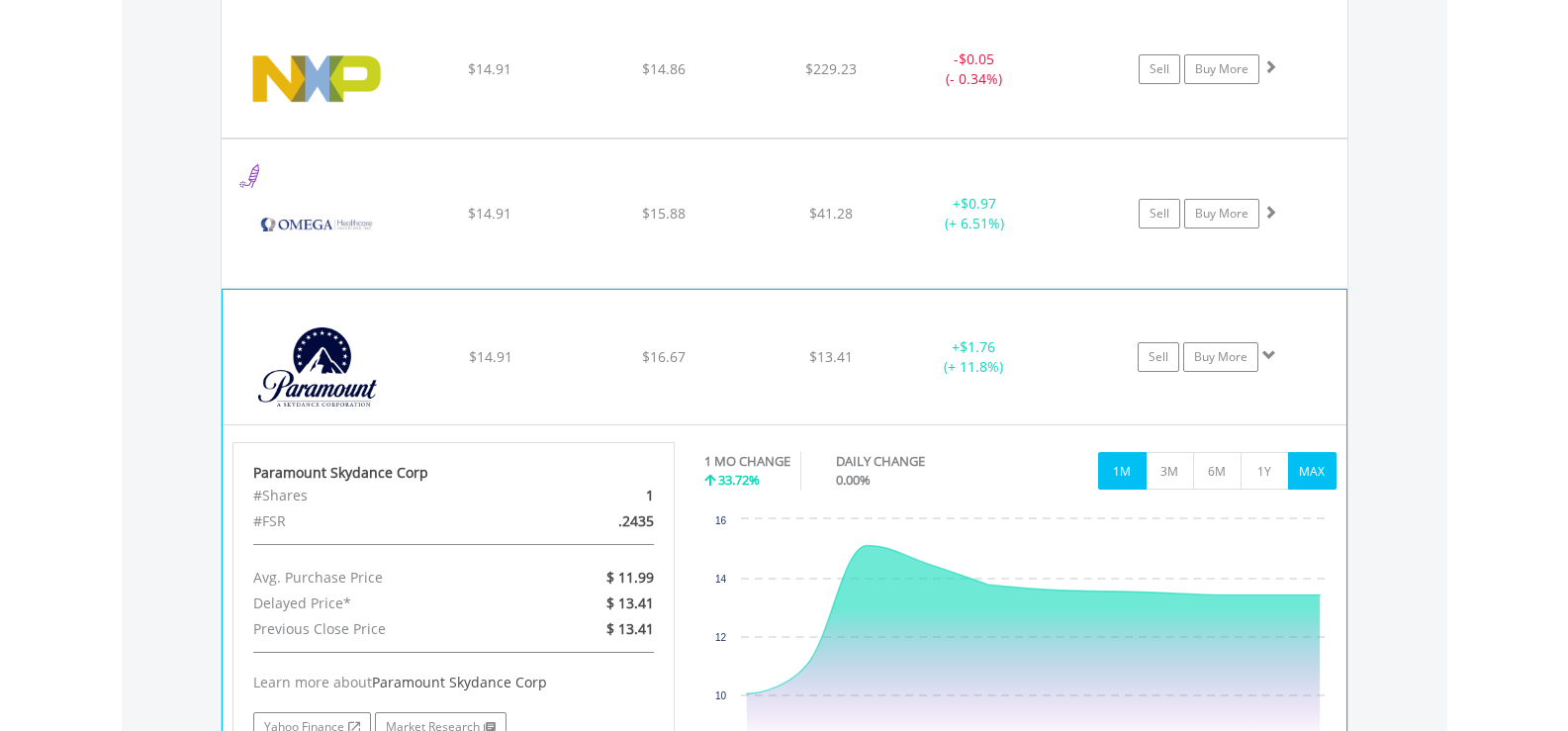
click at [1296, 474] on button "MAX" at bounding box center [1312, 470] width 49 height 38
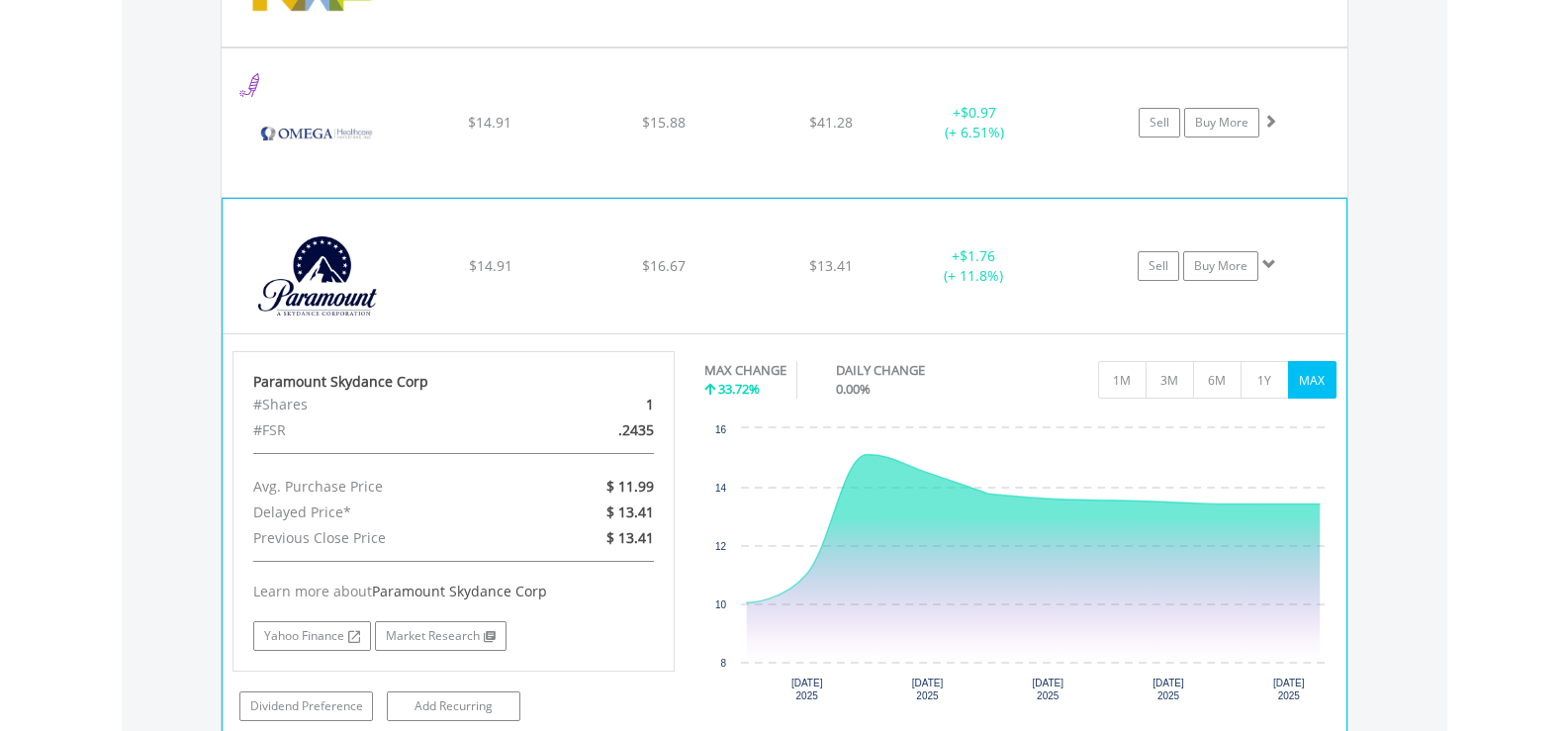
scroll to position [14978, 0]
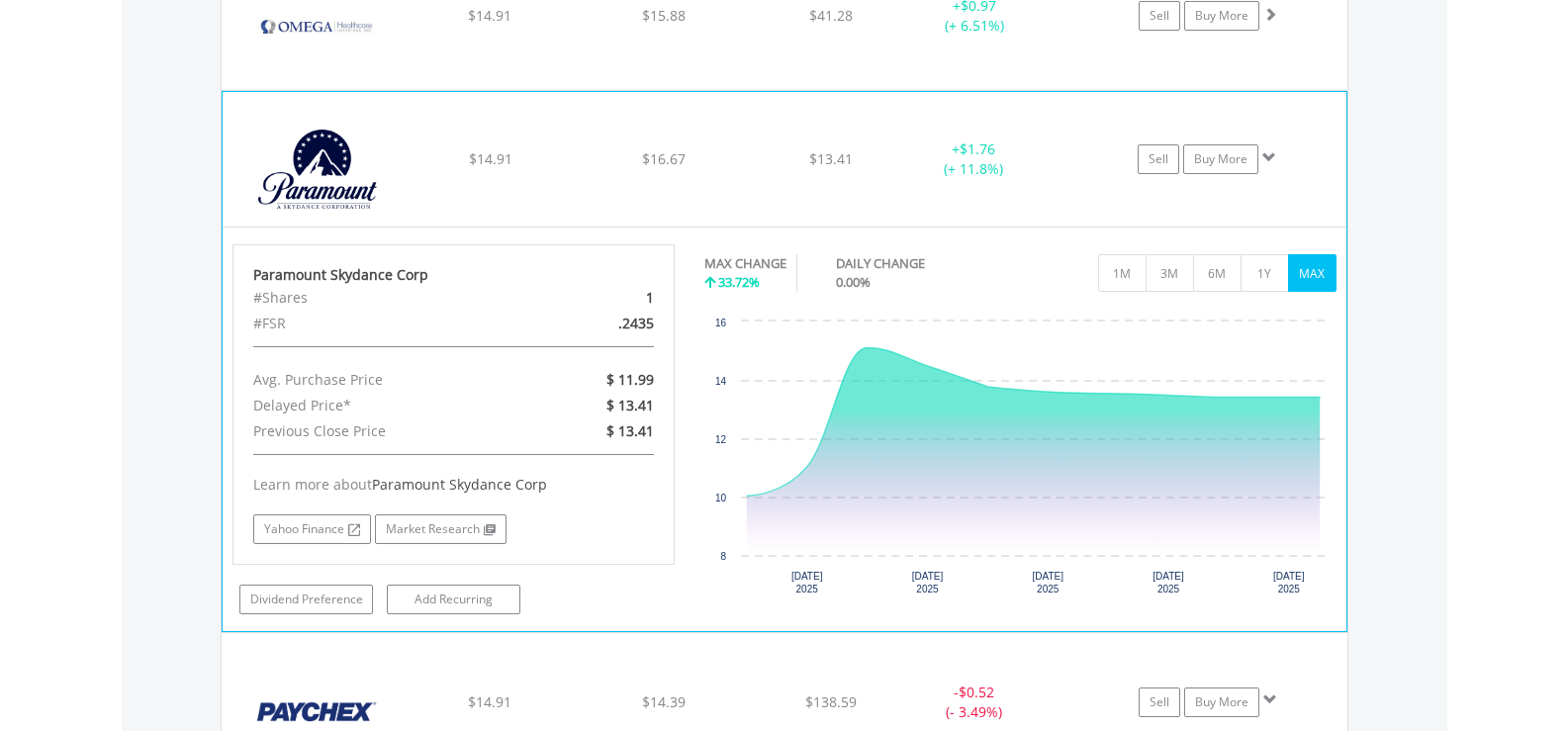
click at [377, 176] on img at bounding box center [318, 169] width 170 height 105
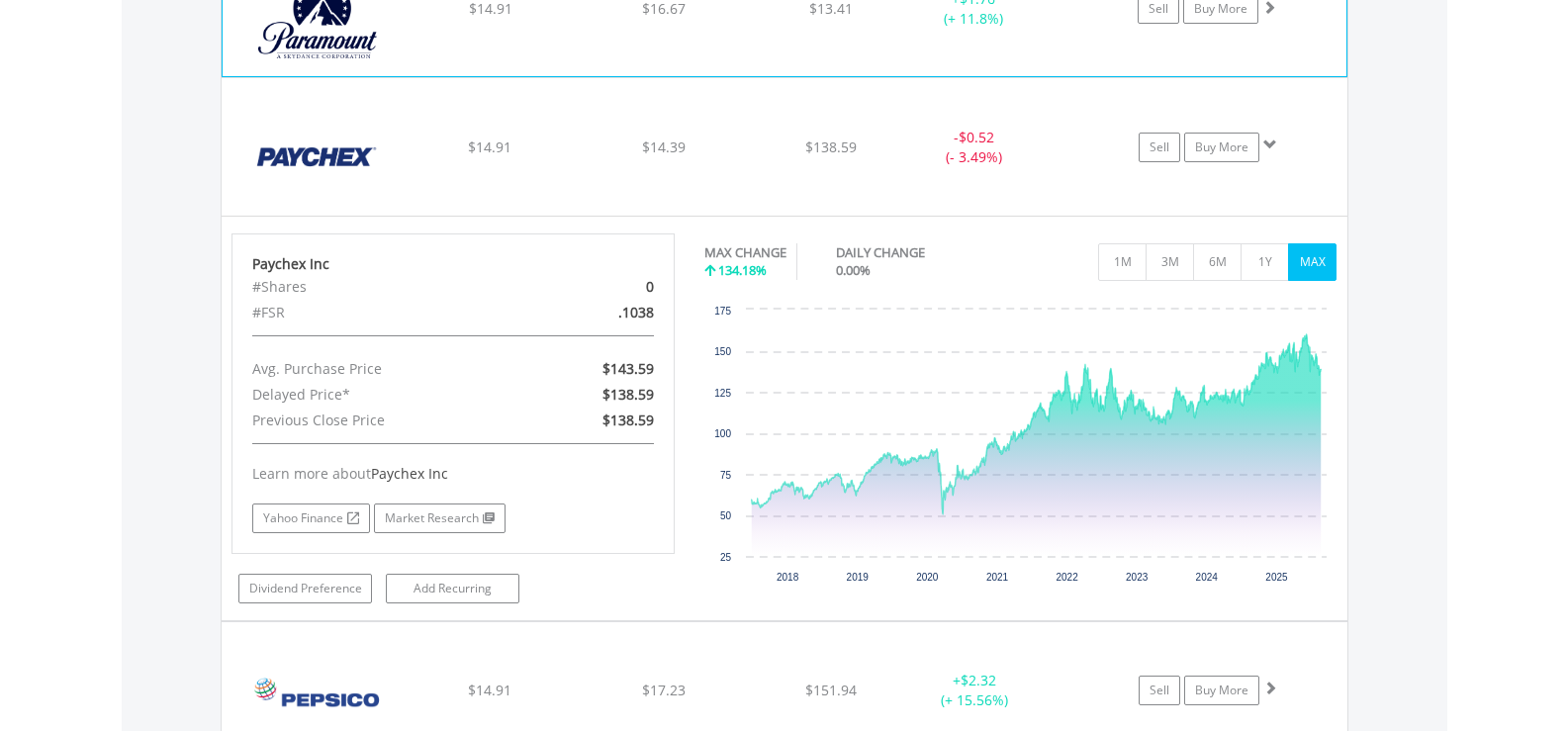
scroll to position [15176, 0]
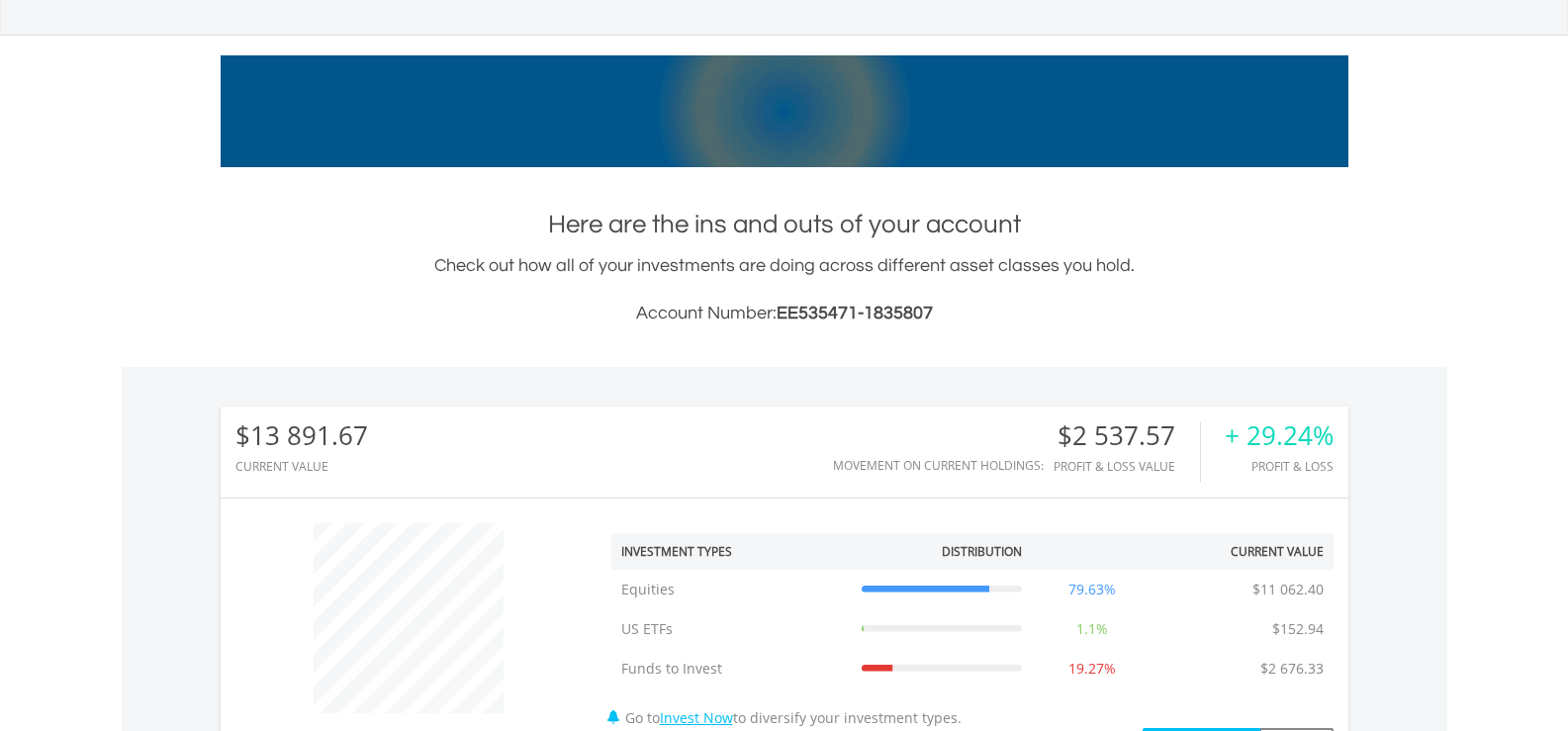
scroll to position [0, 0]
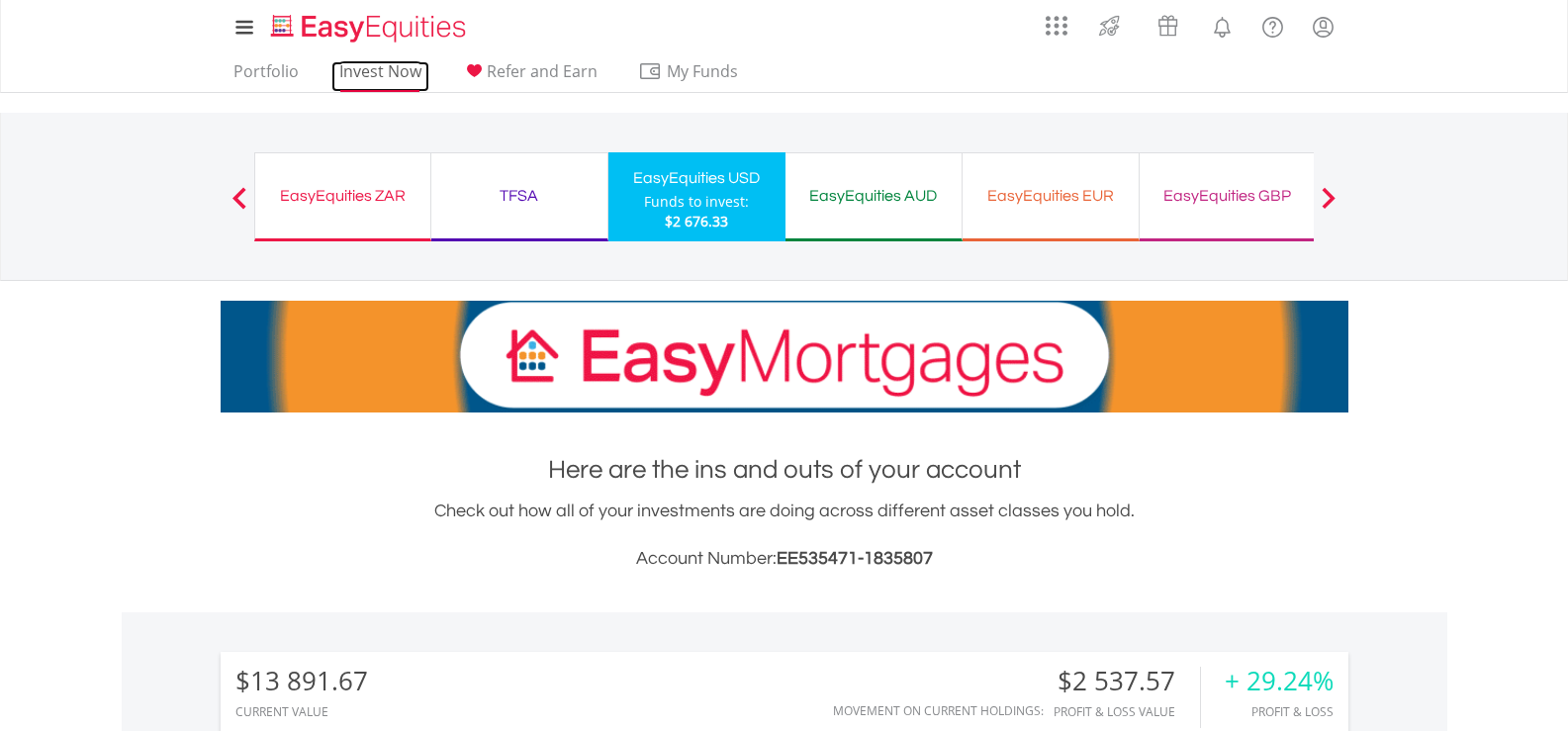
click at [392, 72] on link "Invest Now" at bounding box center [380, 76] width 98 height 31
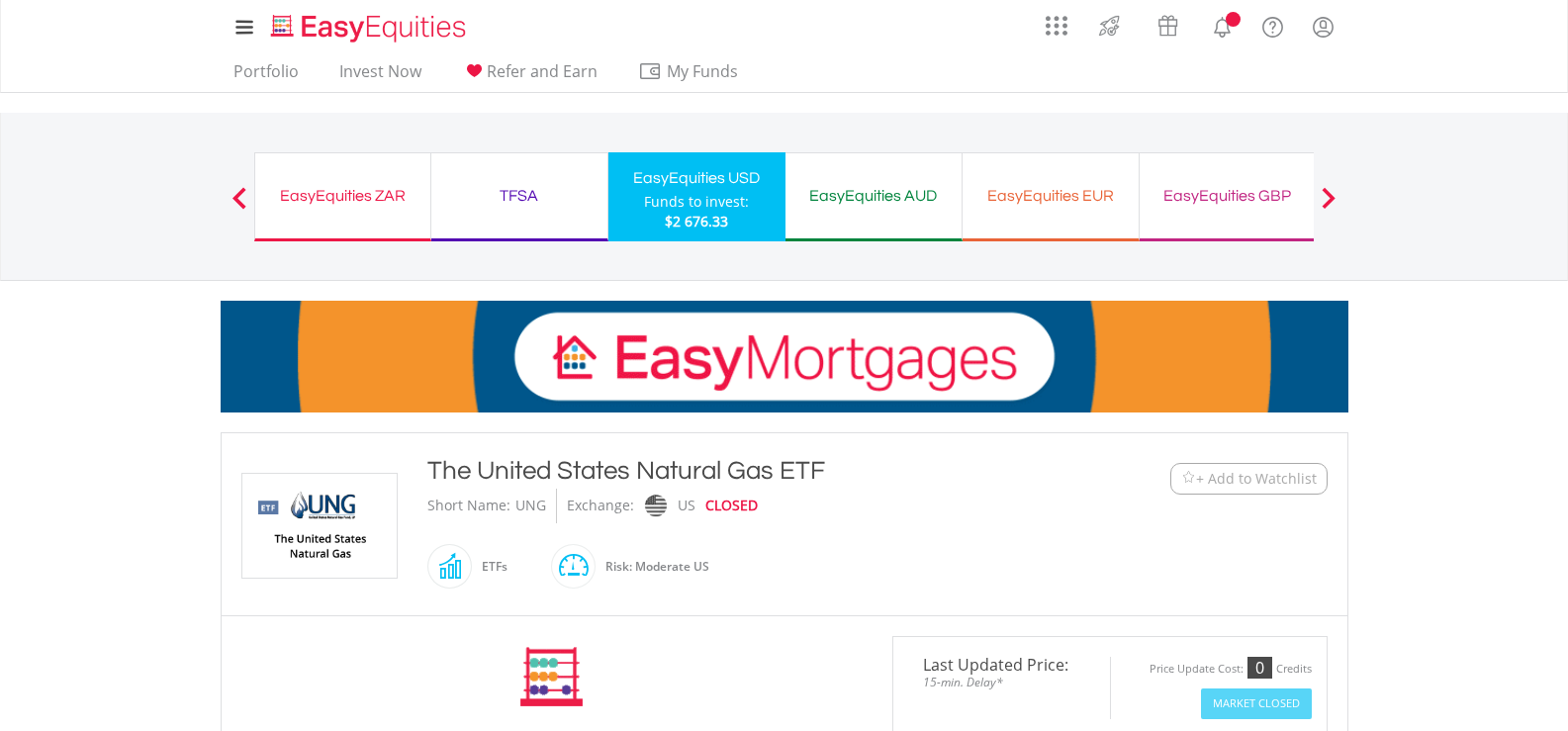
scroll to position [494, 0]
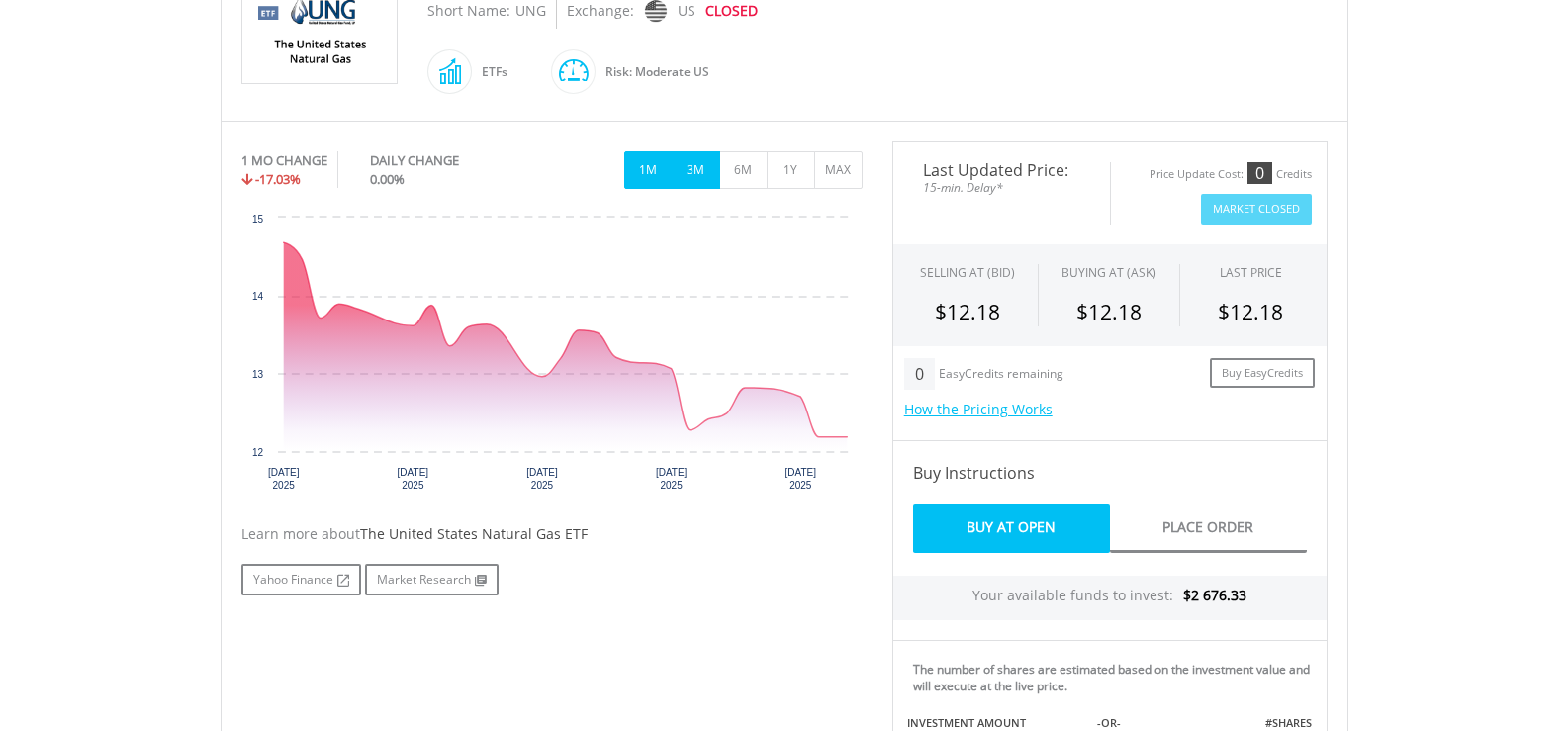
click at [692, 169] on button "3M" at bounding box center [696, 170] width 49 height 38
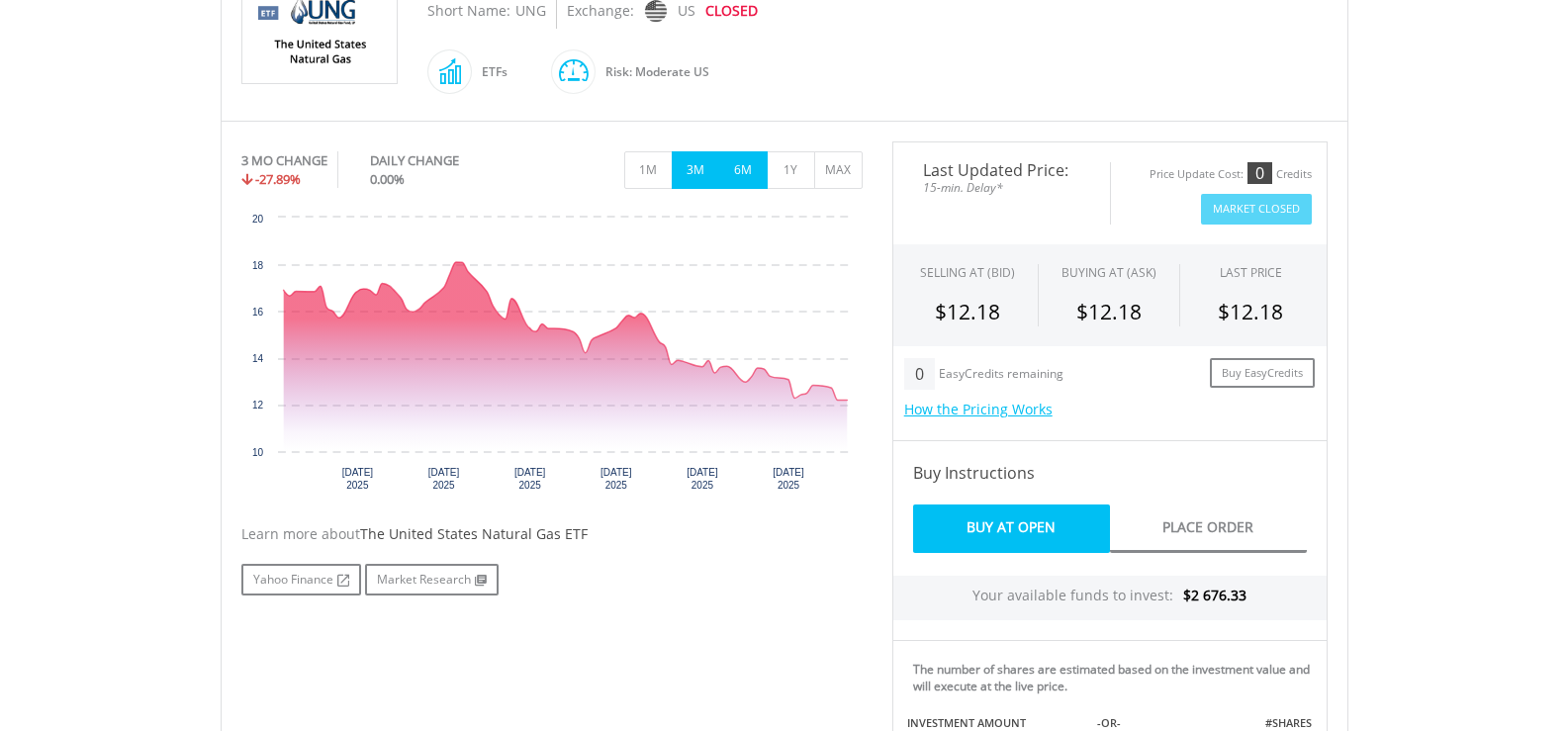
click at [746, 170] on button "6M" at bounding box center [743, 170] width 49 height 38
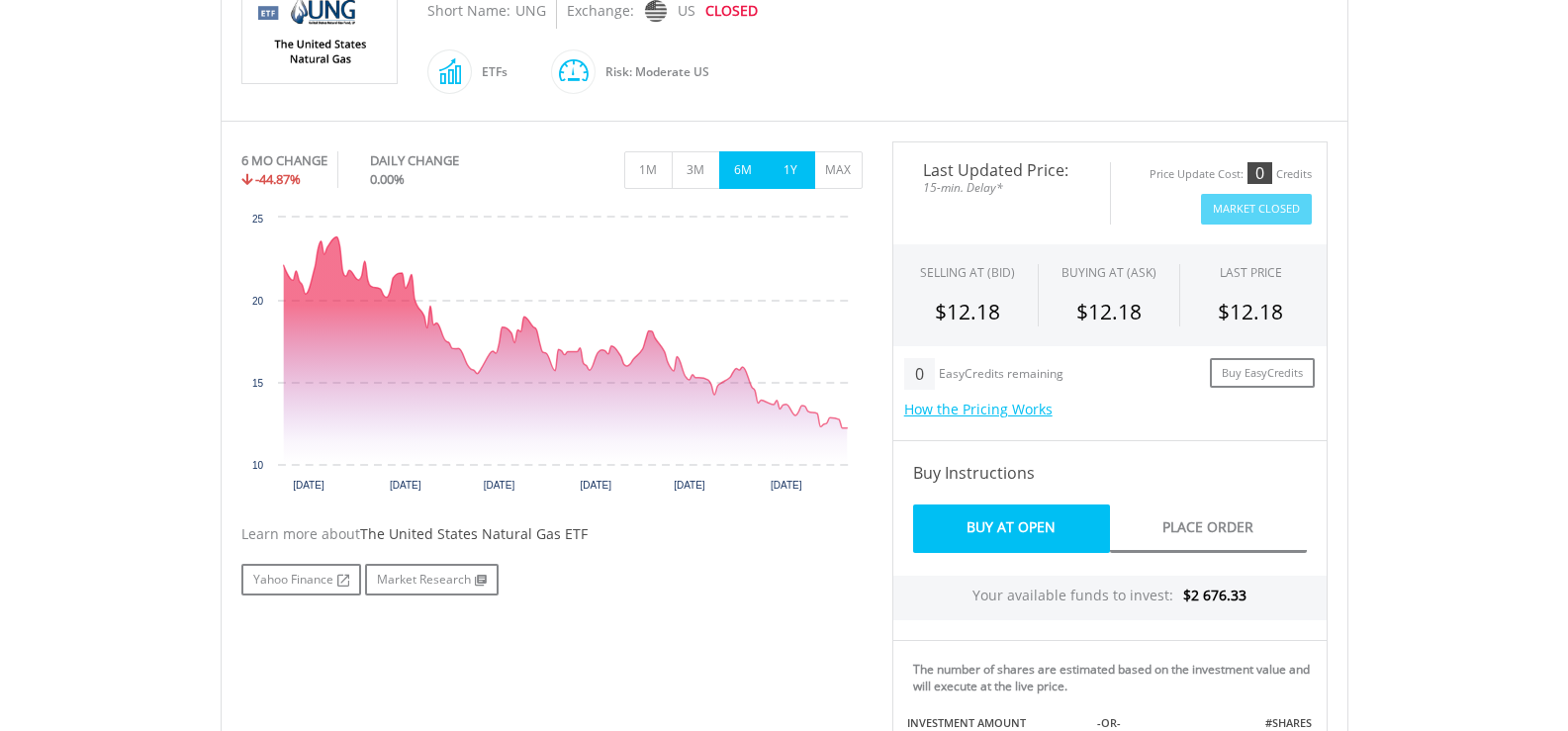
click at [782, 171] on button "1Y" at bounding box center [791, 170] width 49 height 38
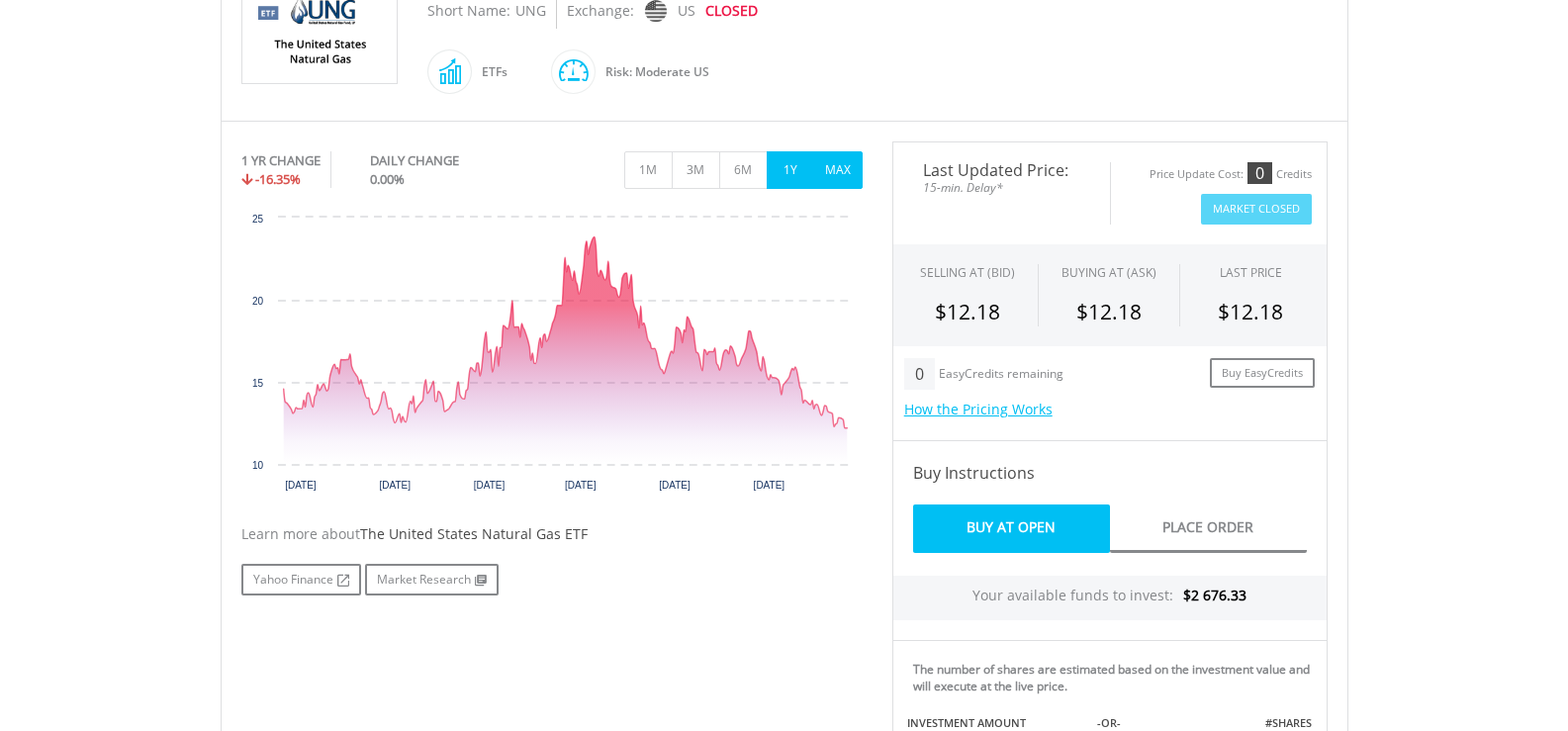
click at [854, 172] on button "MAX" at bounding box center [839, 170] width 49 height 38
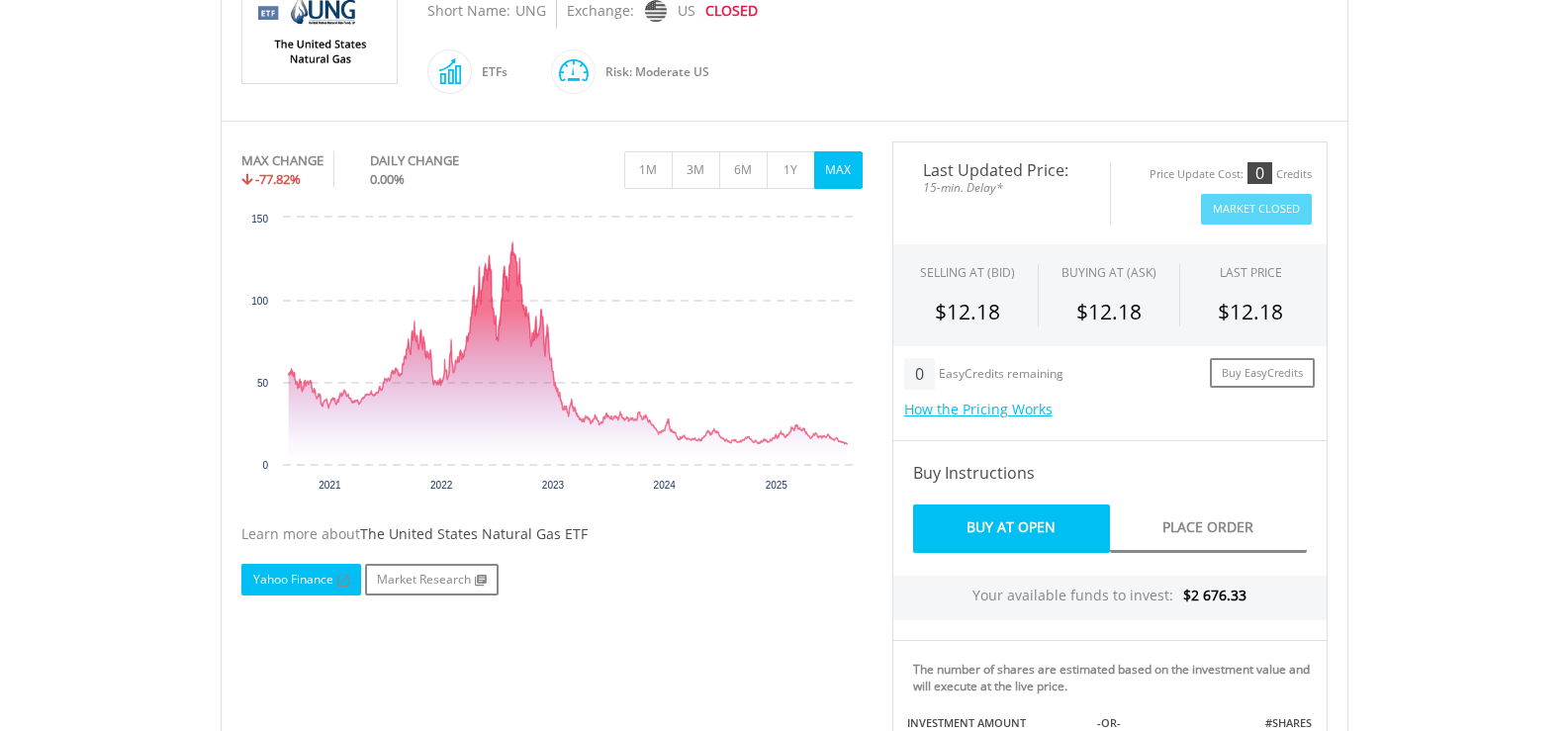
click at [283, 584] on link "Yahoo Finance" at bounding box center [301, 579] width 120 height 32
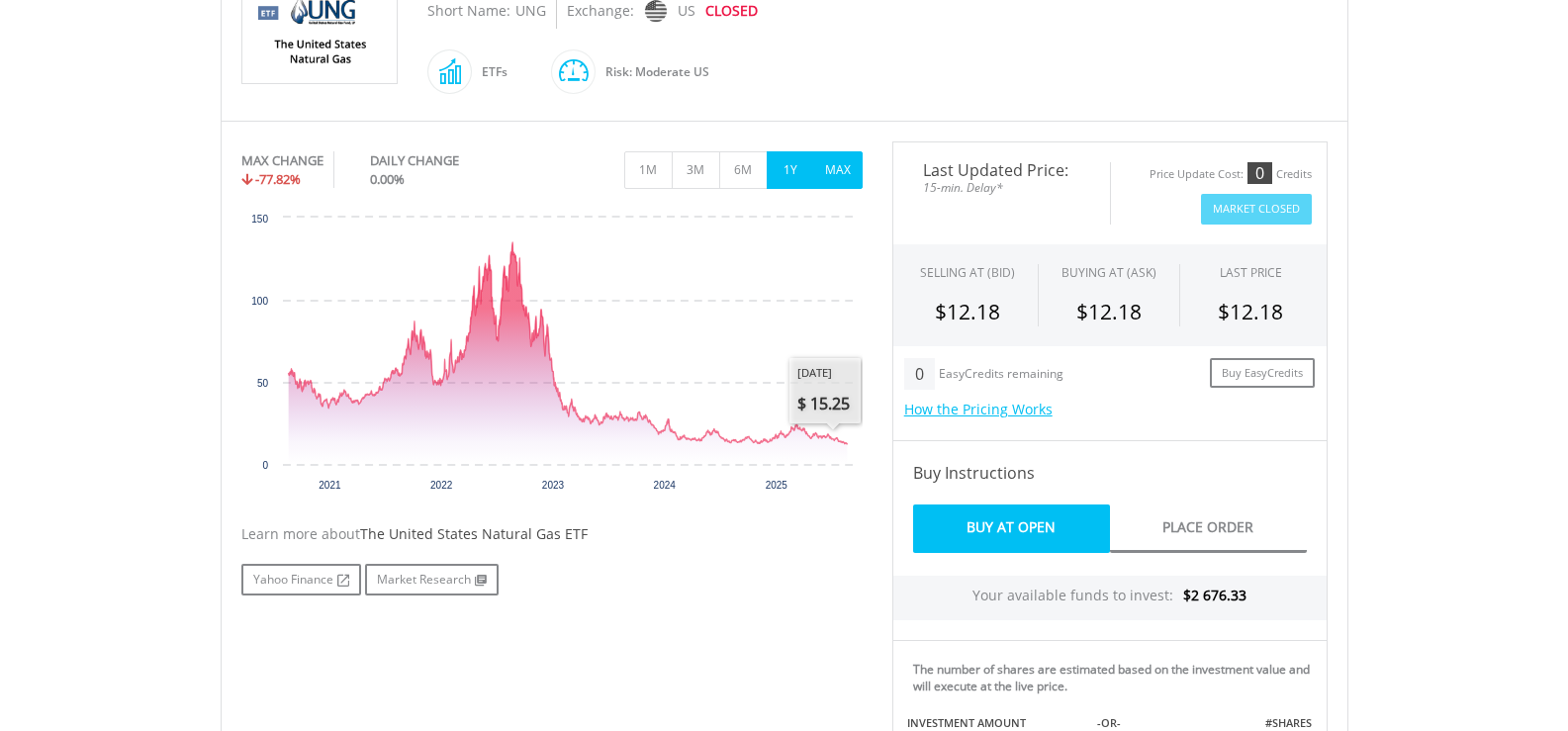
click at [789, 168] on button "1Y" at bounding box center [791, 170] width 49 height 38
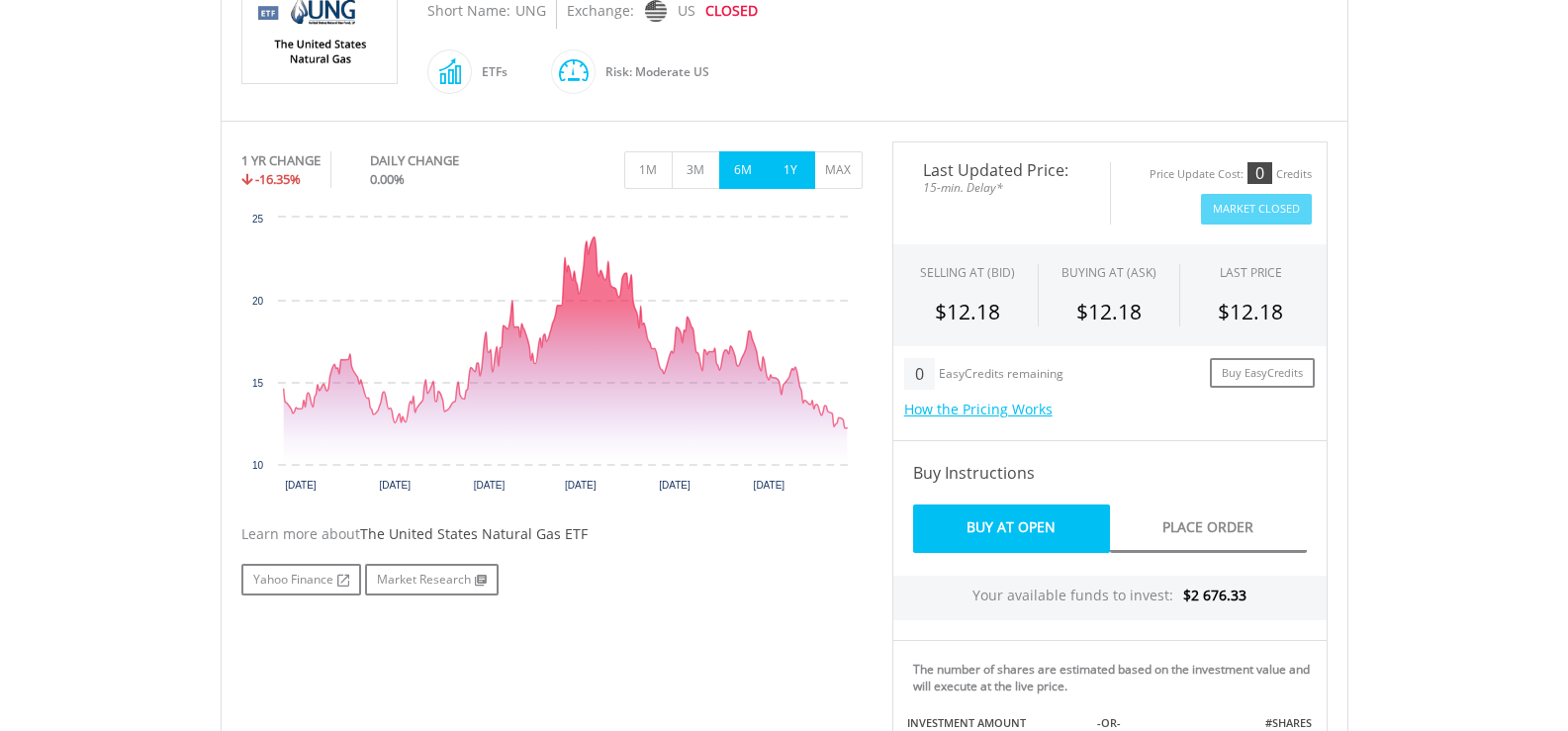
click at [738, 167] on button "6M" at bounding box center [743, 170] width 49 height 38
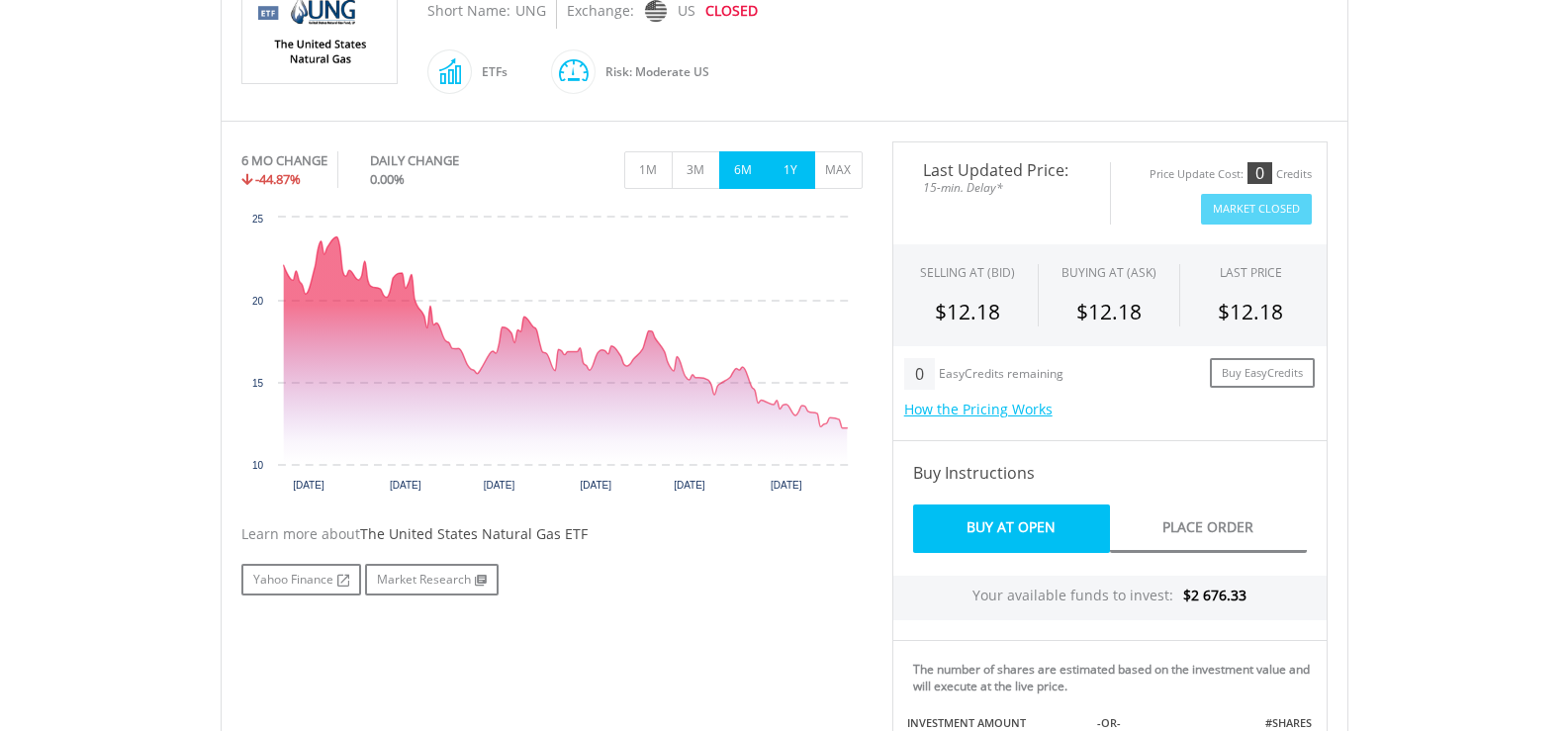
click at [795, 159] on button "1Y" at bounding box center [791, 170] width 49 height 38
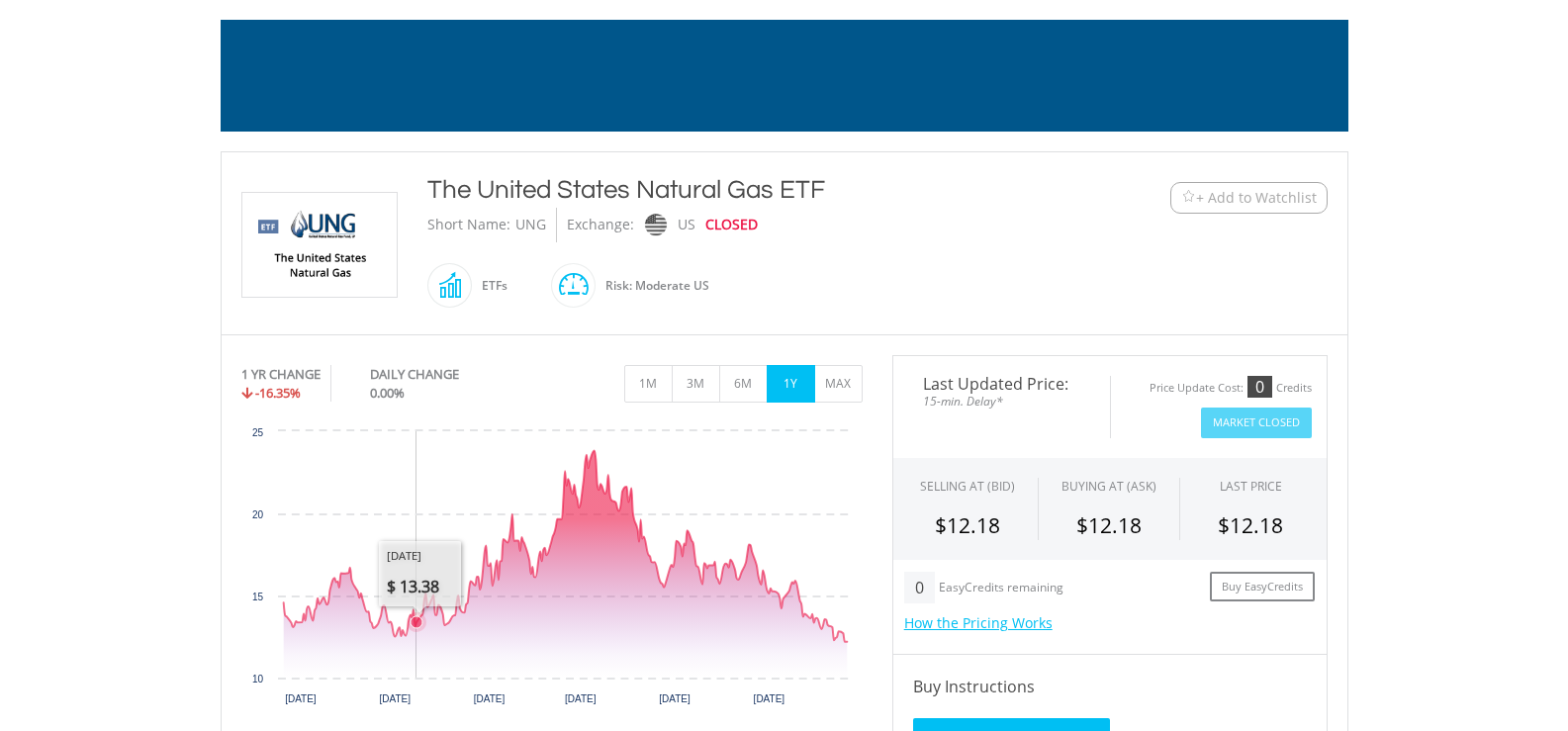
scroll to position [0, 0]
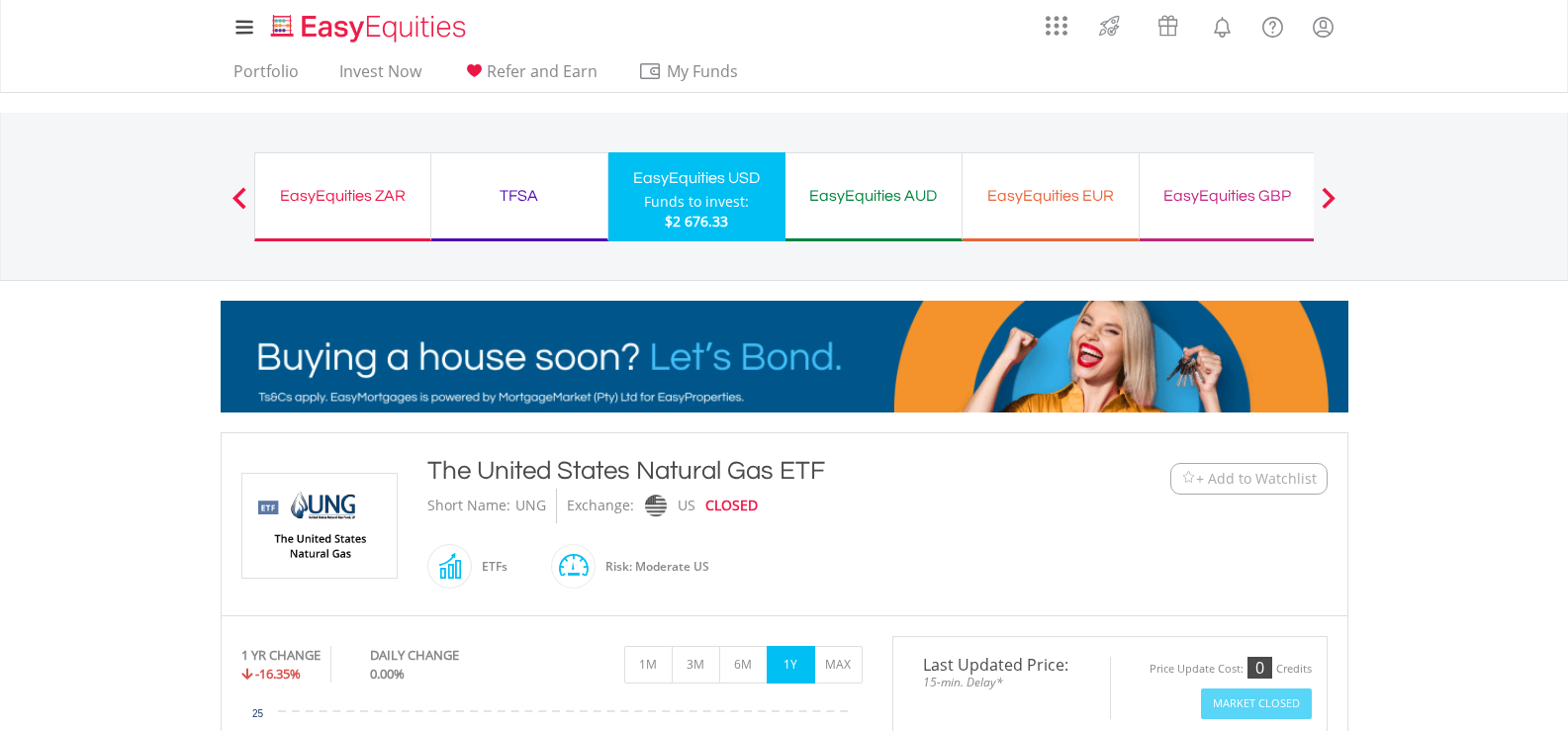
drag, startPoint x: 432, startPoint y: 465, endPoint x: 873, endPoint y: 463, distance: 441.0
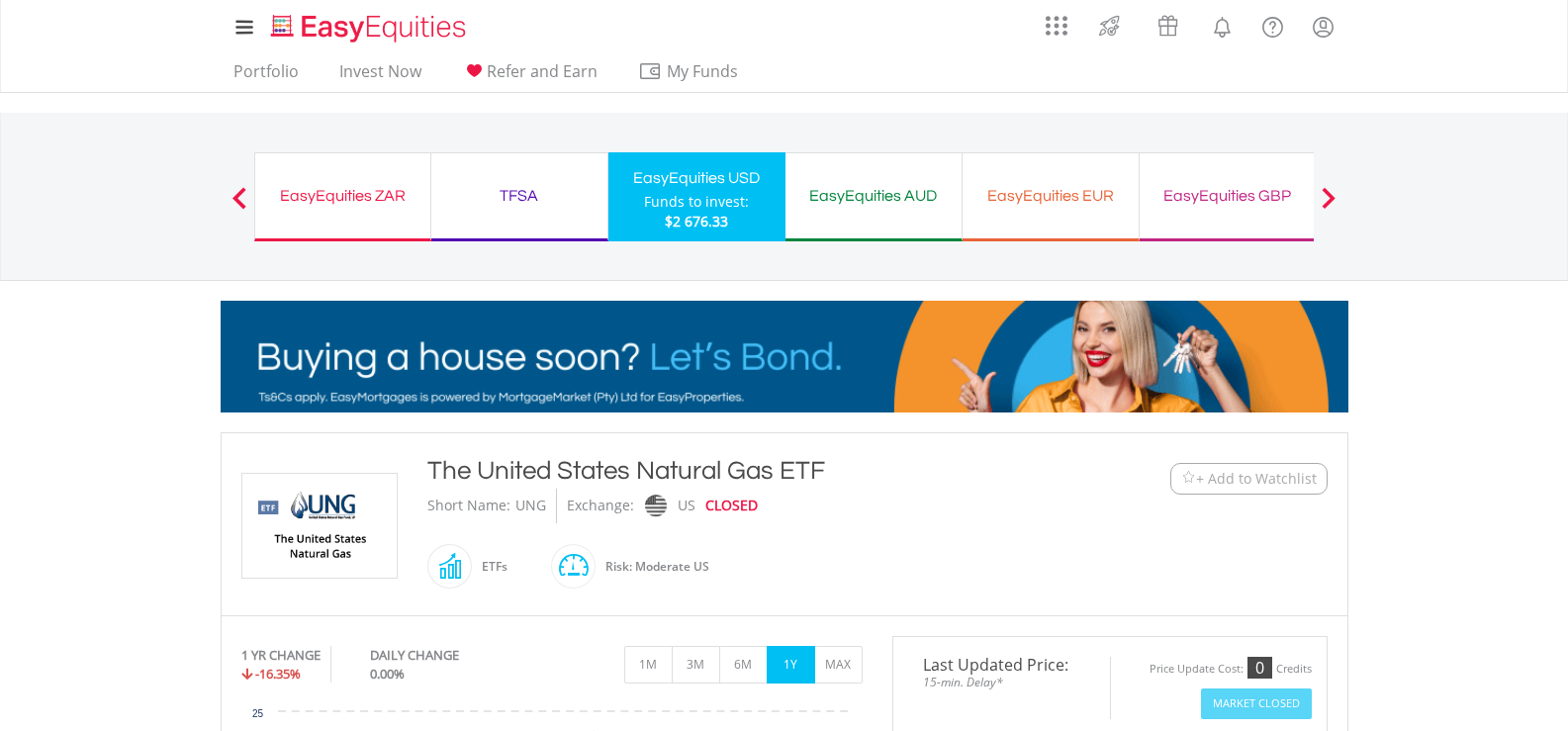
click at [873, 463] on div "The United States Natural Gas ETF" at bounding box center [737, 470] width 621 height 36
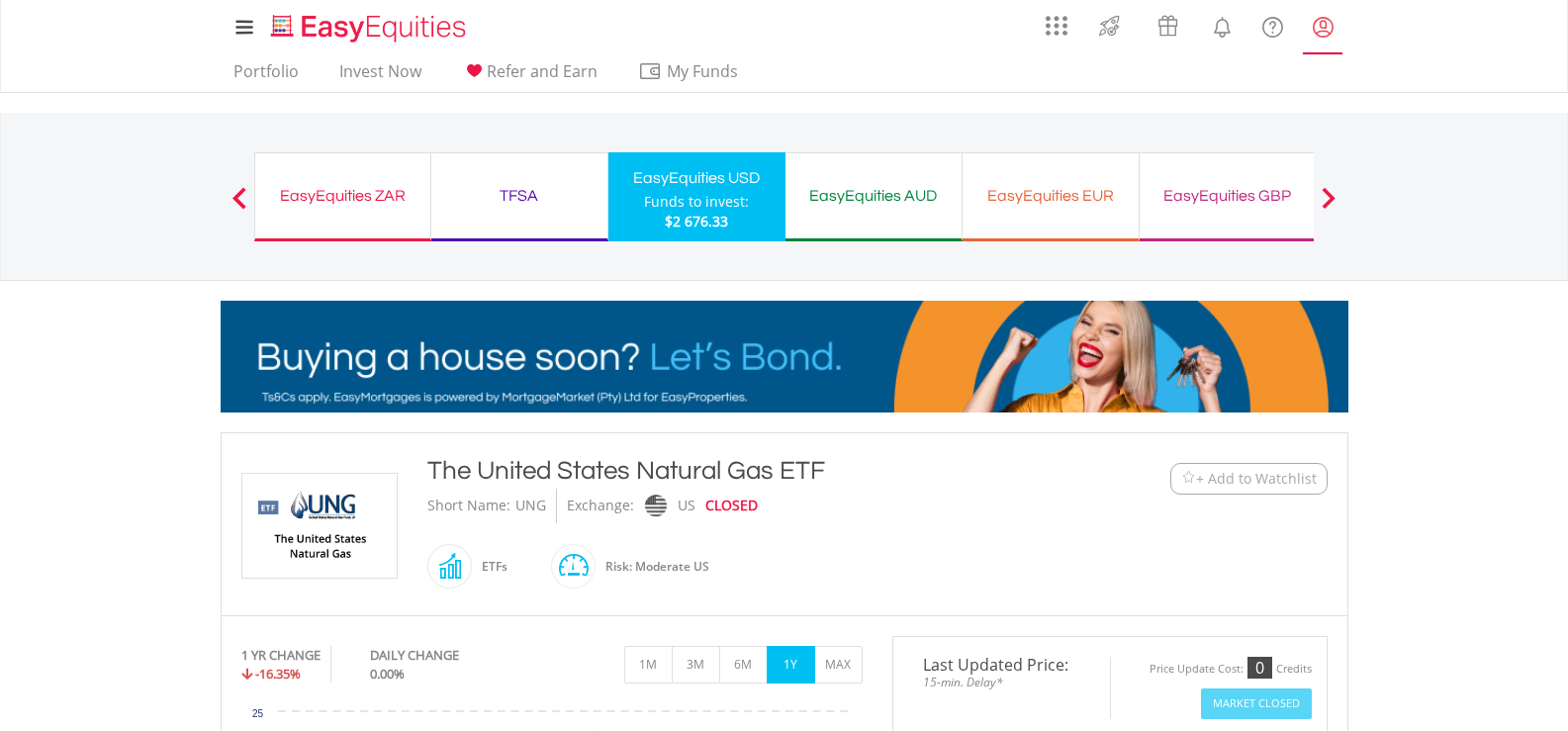
copy div "The United States Natural Gas ETF"
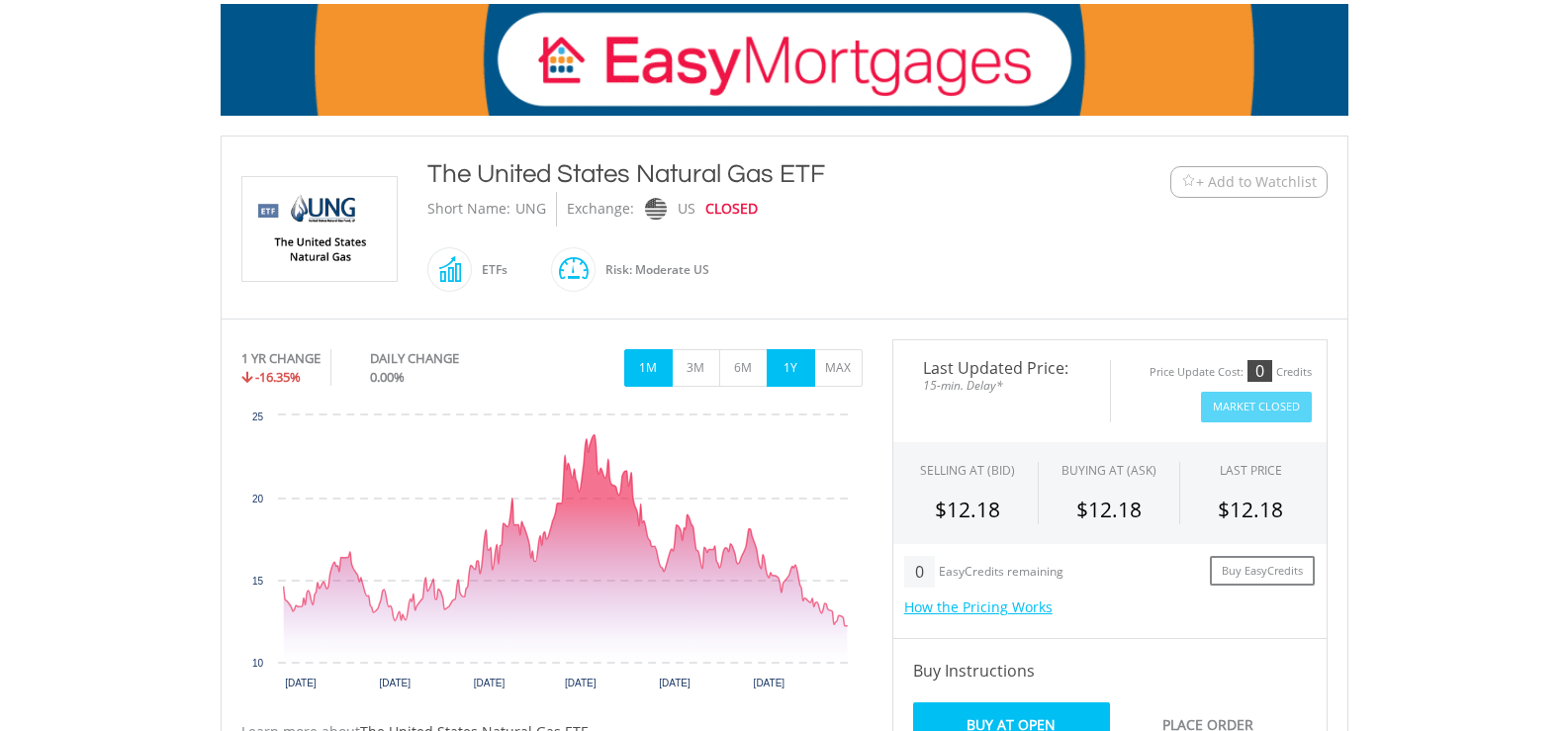
scroll to position [395, 0]
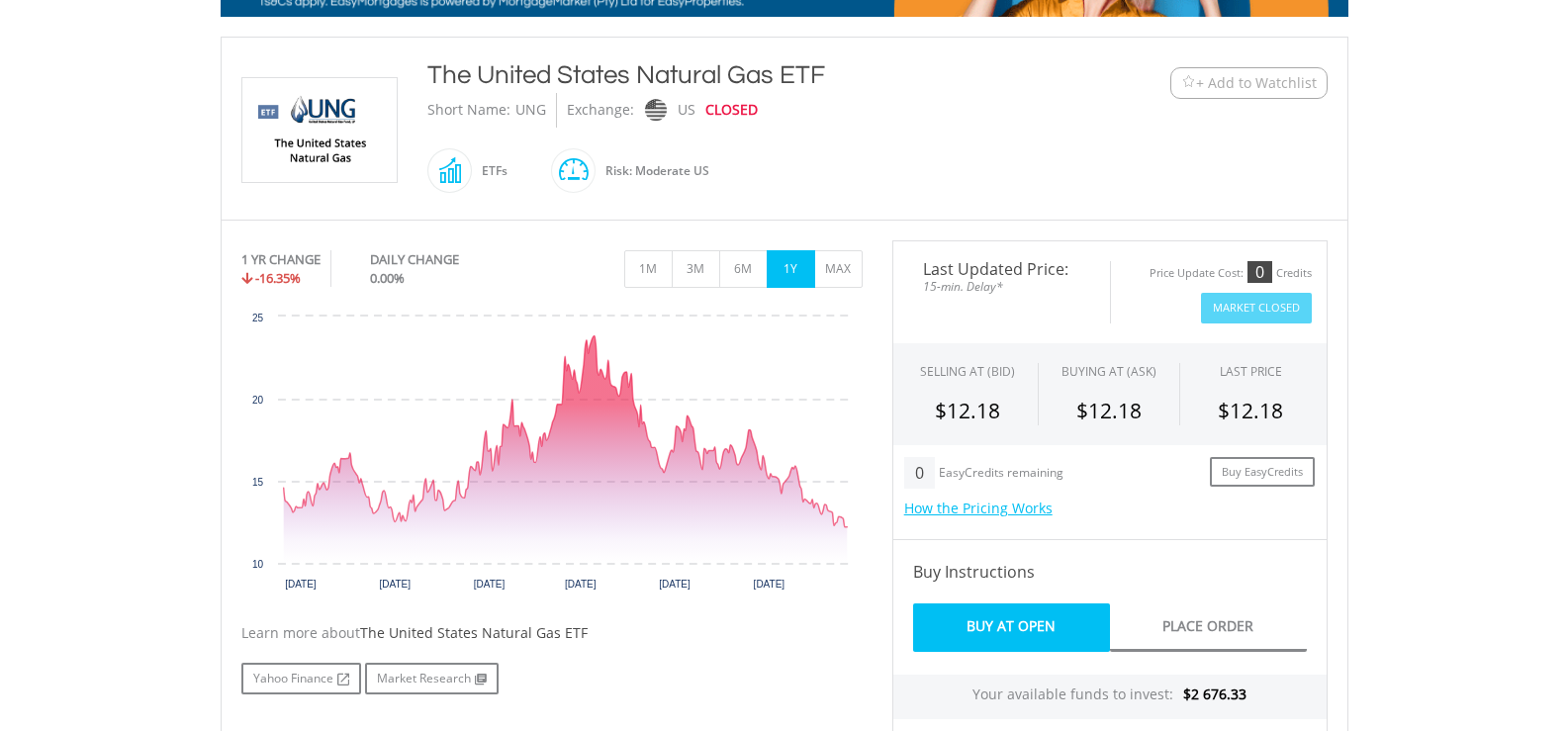
click at [834, 288] on div "1 YR CHANGE -16.35% DAILY CHANGE 0.00% 1M 3M 6M 1Y MAX" at bounding box center [552, 273] width 621 height 66
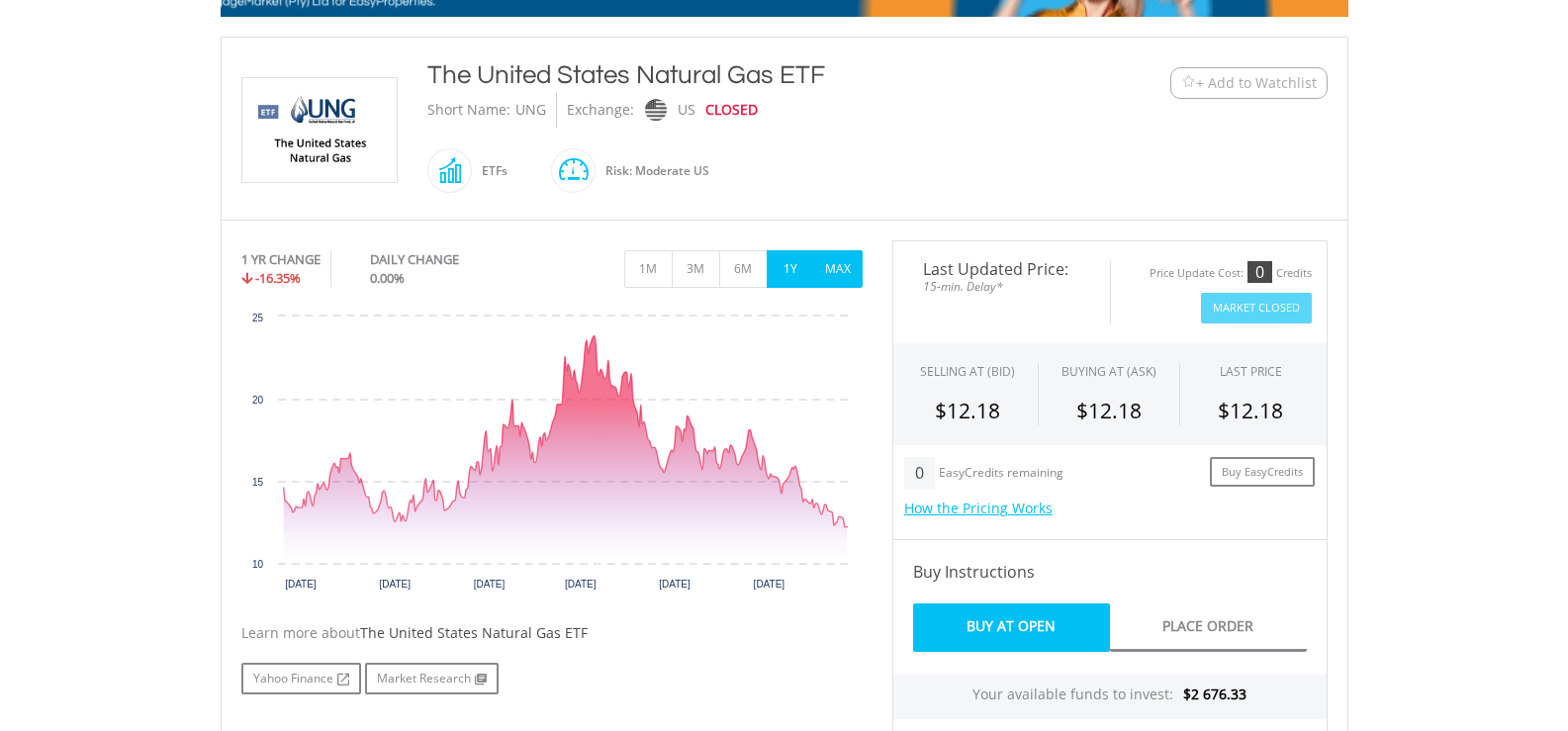
click at [841, 274] on button "MAX" at bounding box center [839, 269] width 49 height 38
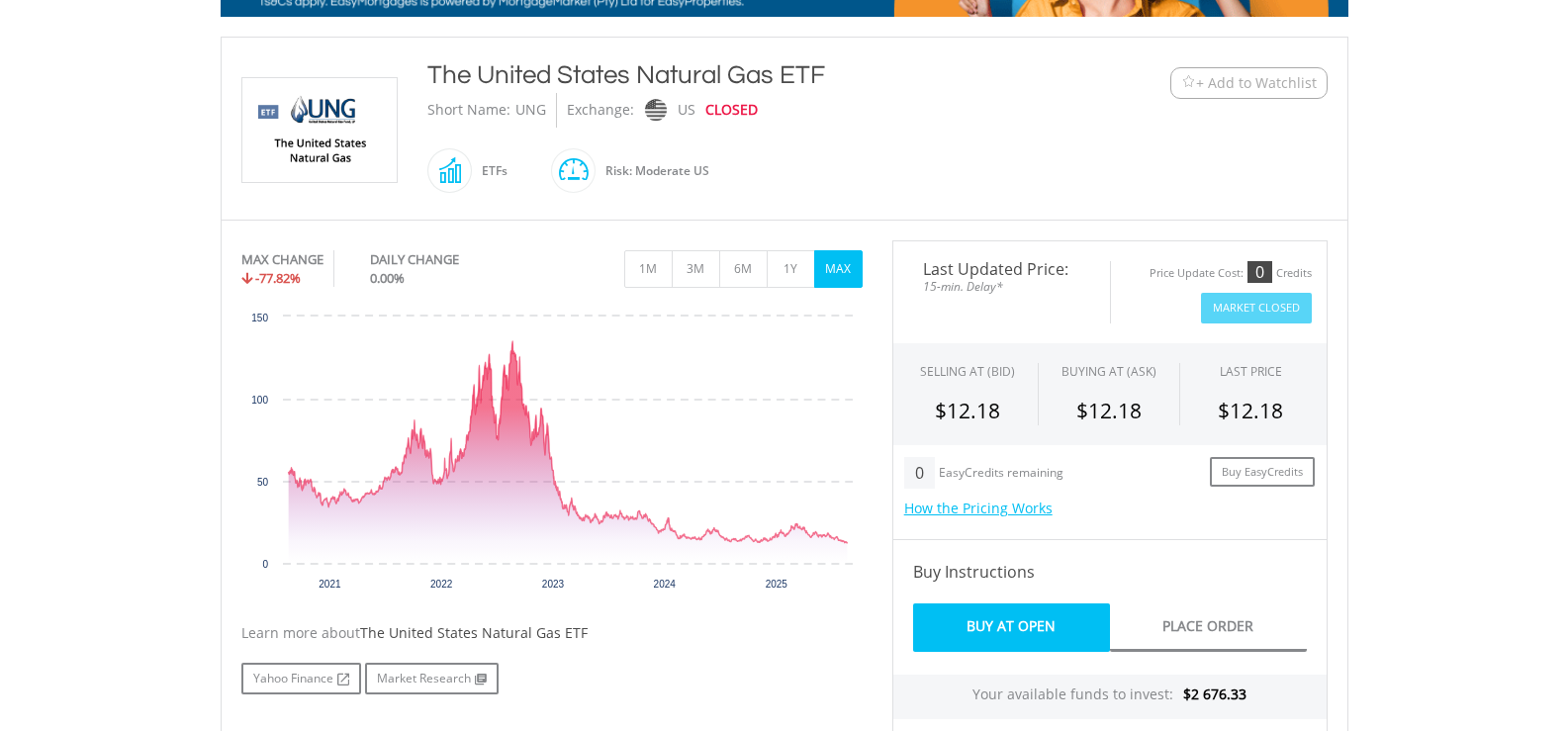
click at [837, 273] on button "MAX" at bounding box center [839, 269] width 49 height 38
click at [807, 264] on button "1Y" at bounding box center [791, 269] width 49 height 38
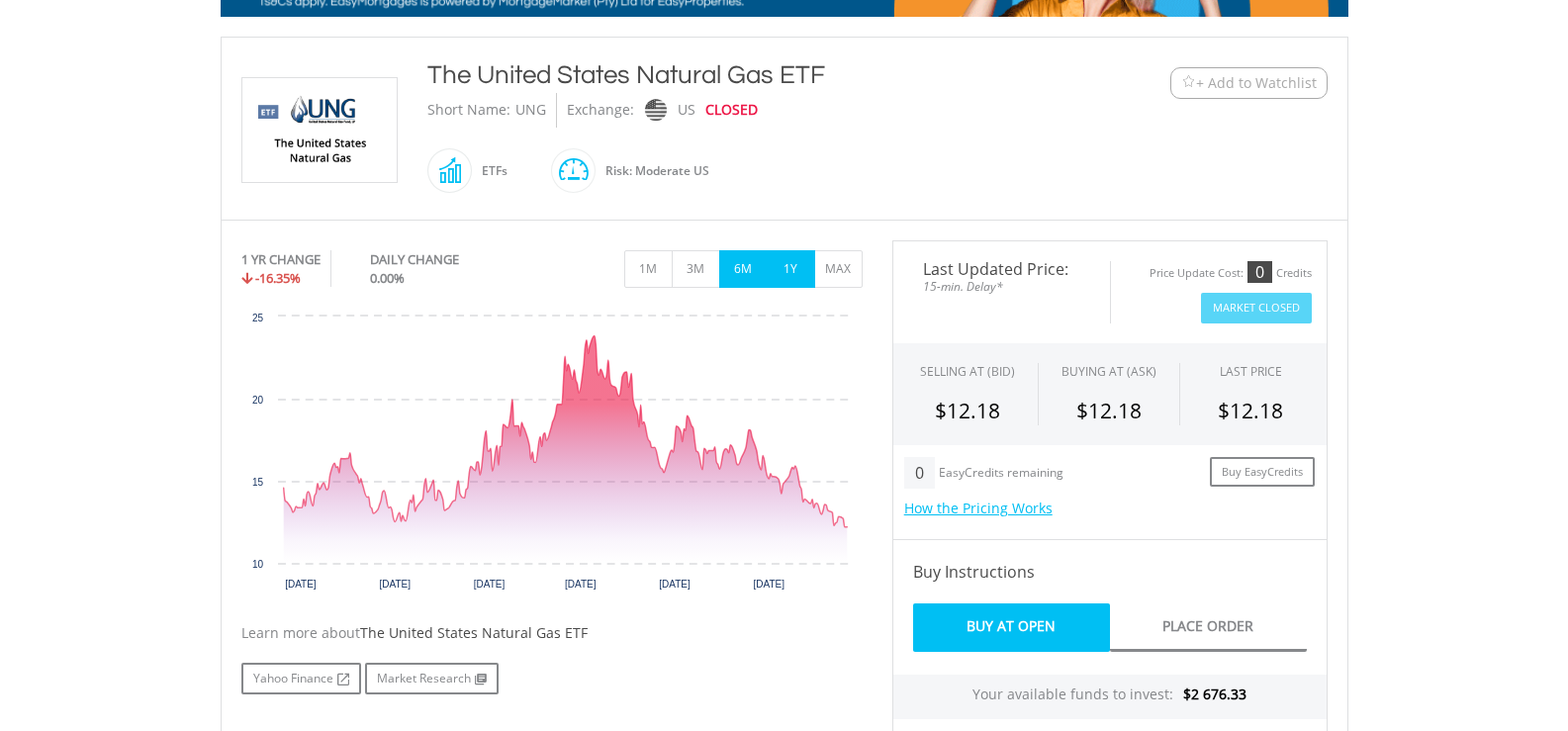
click at [756, 260] on button "6M" at bounding box center [743, 269] width 49 height 38
